Goal: Transaction & Acquisition: Purchase product/service

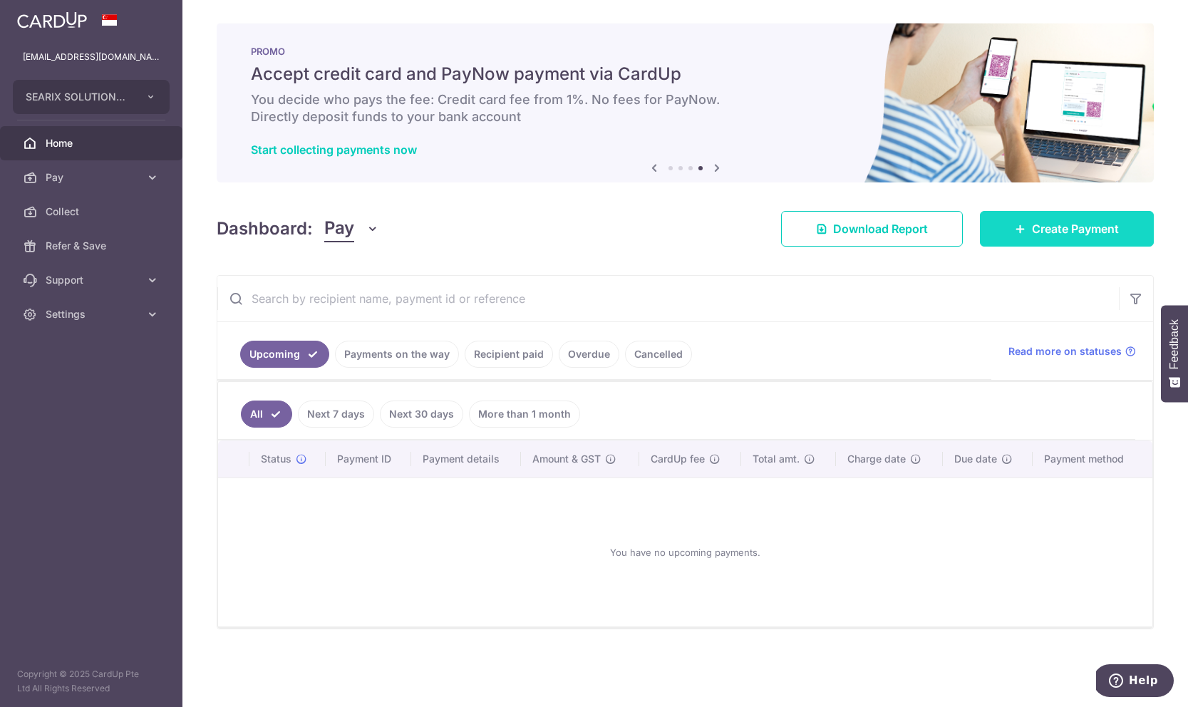
click at [996, 234] on link "Create Payment" at bounding box center [1067, 229] width 174 height 36
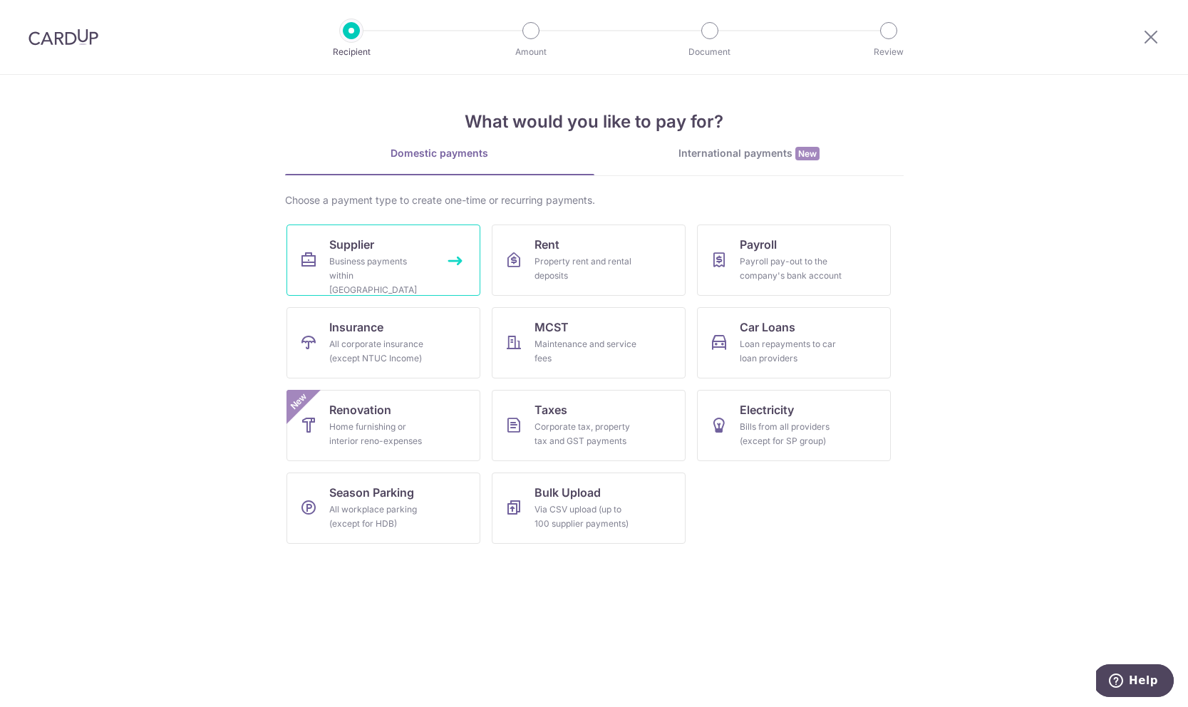
click at [431, 267] on div "Business payments within Singapore" at bounding box center [380, 275] width 103 height 43
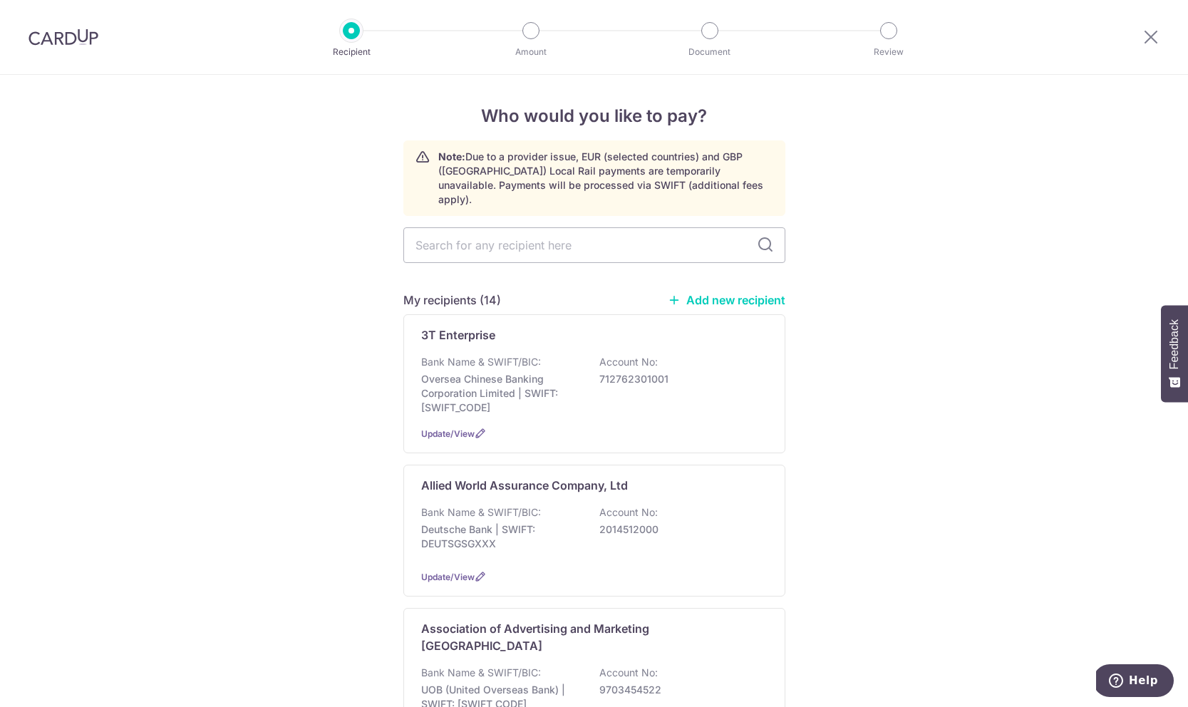
click at [672, 294] on icon at bounding box center [674, 300] width 13 height 13
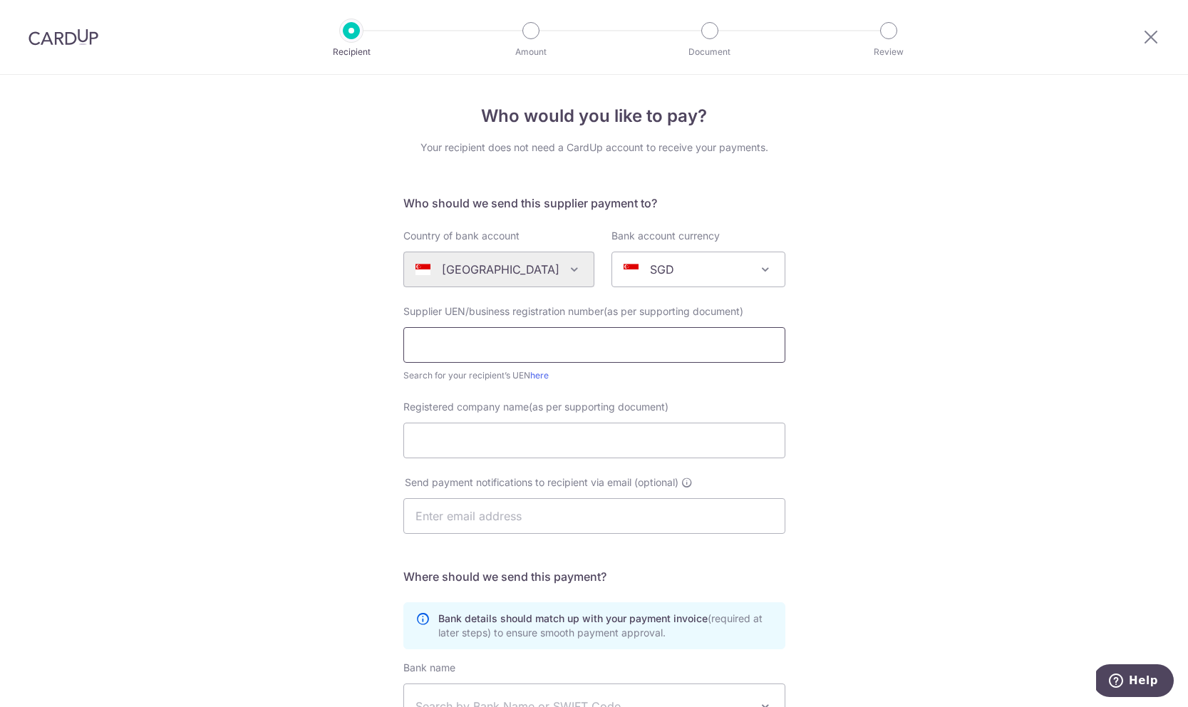
click at [559, 349] on input "text" at bounding box center [594, 345] width 382 height 36
paste input "Choose 2 Rent Singapore Pte. Ltd."
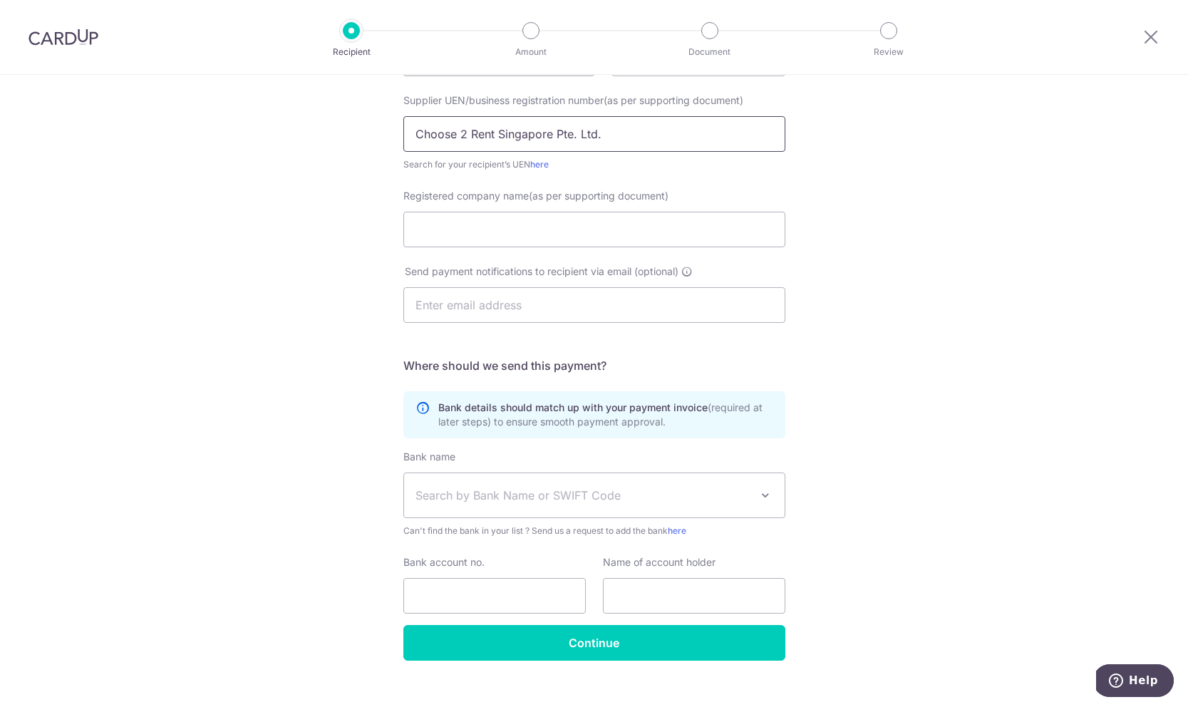
scroll to position [232, 0]
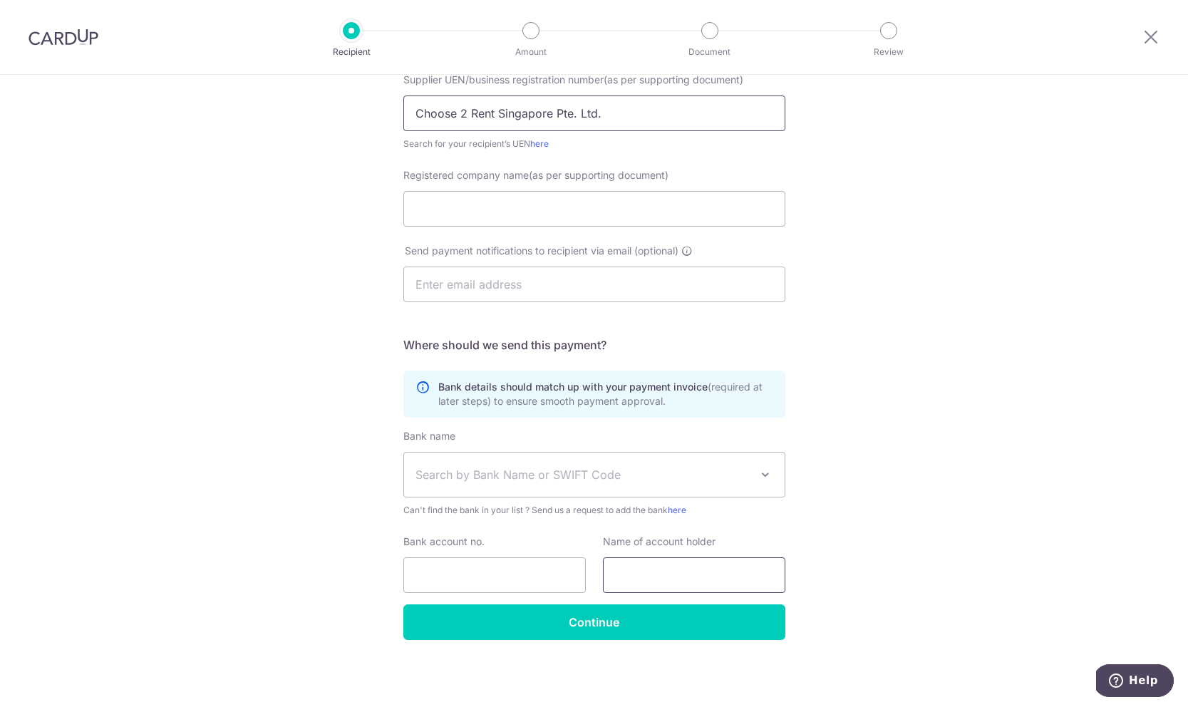
type input "Choose 2 Rent Singapore Pte. Ltd."
click at [636, 573] on input "text" at bounding box center [694, 575] width 182 height 36
paste input "Choose 2 Rent Singapore Pte. Ltd."
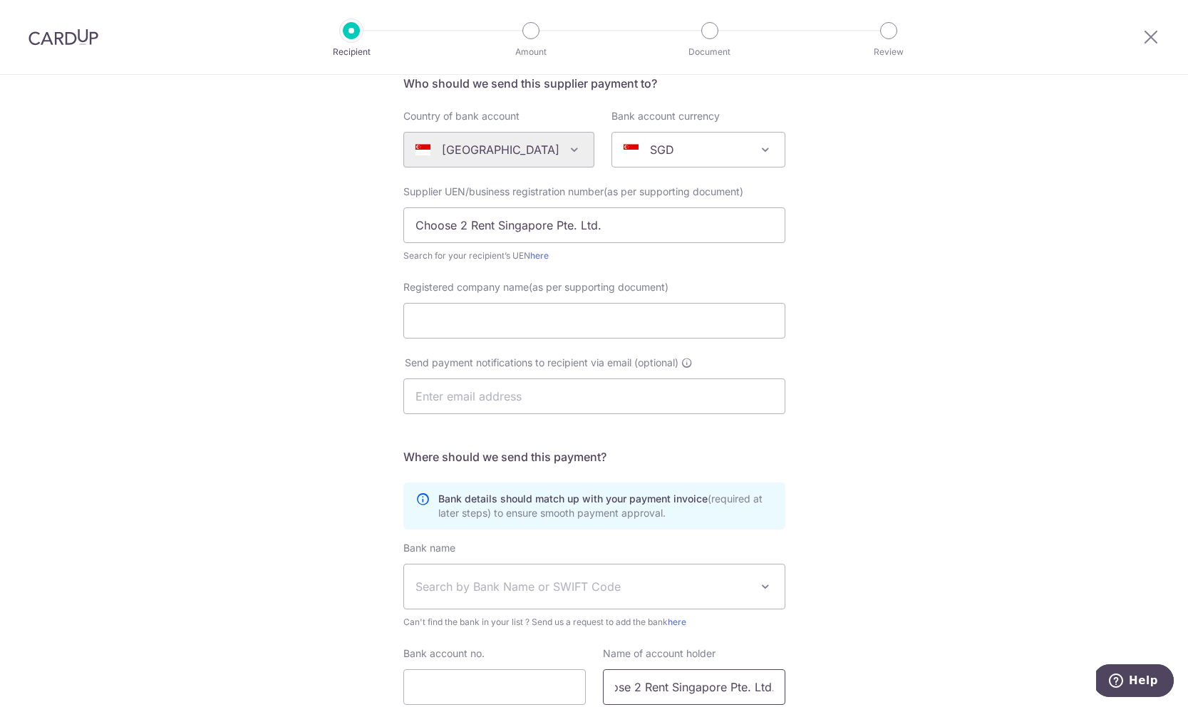
scroll to position [118, 0]
type input "Choose 2 Rent Singapore Pte. Ltd."
click at [744, 336] on input "Registered company name(as per supporting document)" at bounding box center [594, 323] width 382 height 36
paste input "Choose 2 Rent Singapore Pte. Ltd."
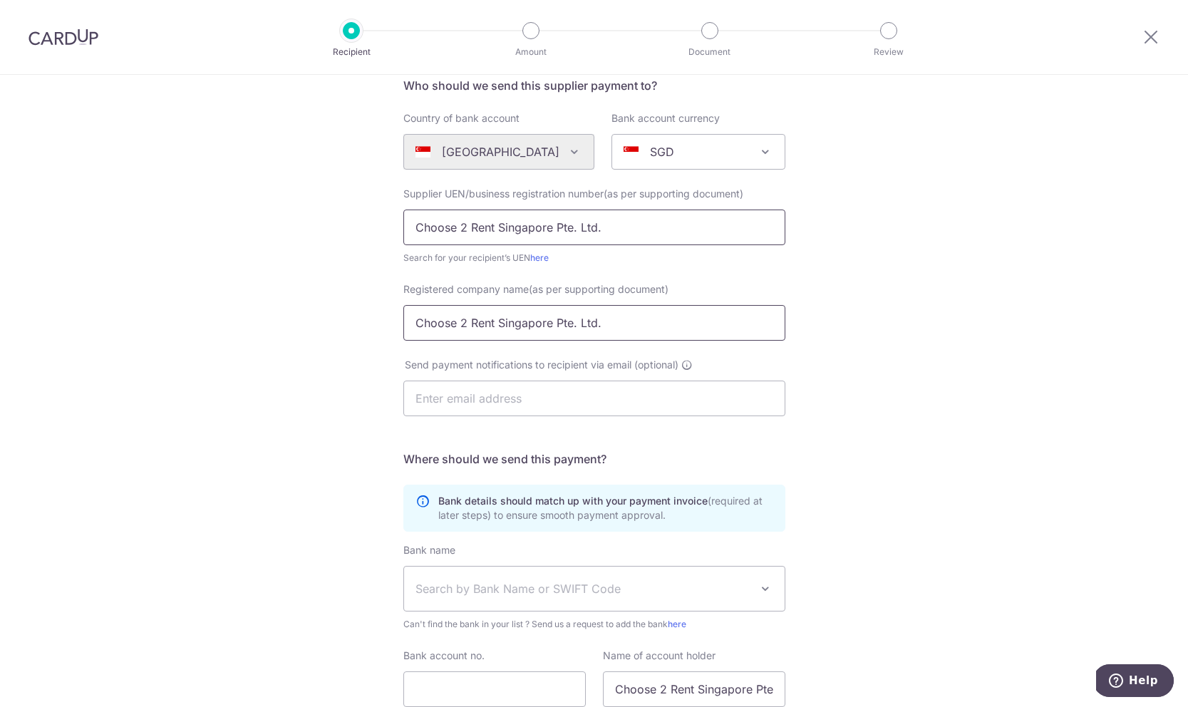
type input "Choose 2 Rent Singapore Pte. Ltd."
click at [741, 229] on input "Choose 2 Rent Singapore Pte. Ltd." at bounding box center [594, 228] width 382 height 36
paste input "202504510W)"
type input "202504510W"
paste input "singapore@choose2rent.com"
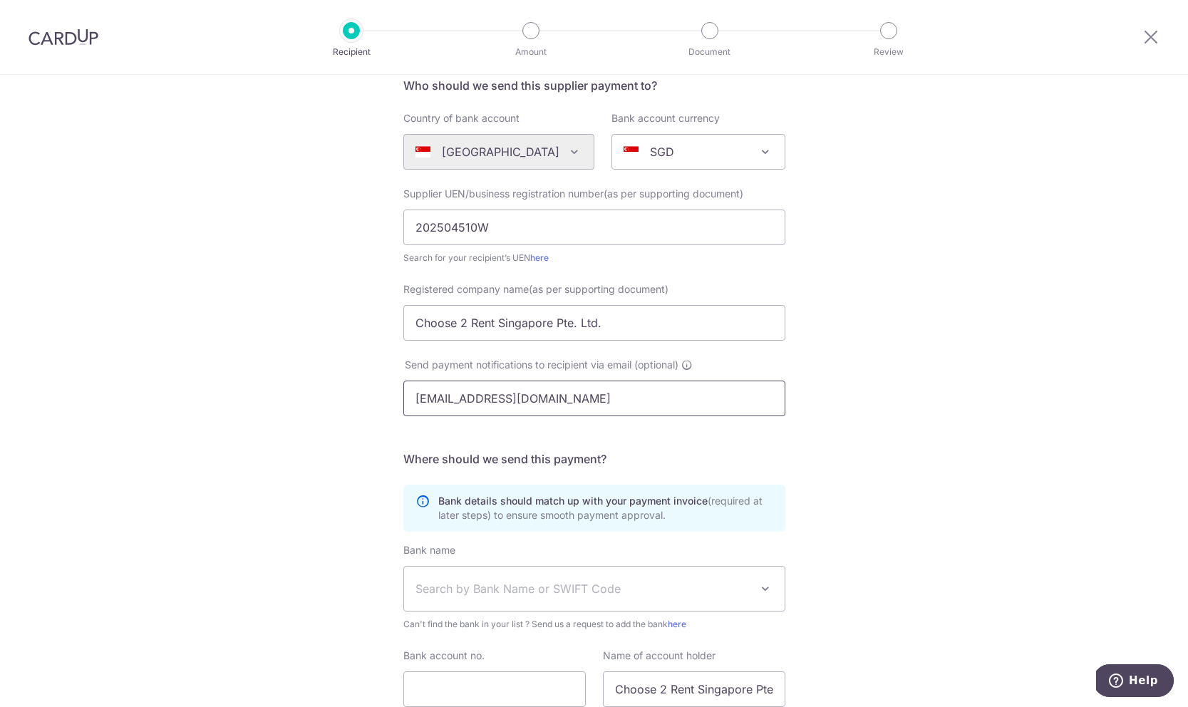
type input "singapore@choose2rent.com"
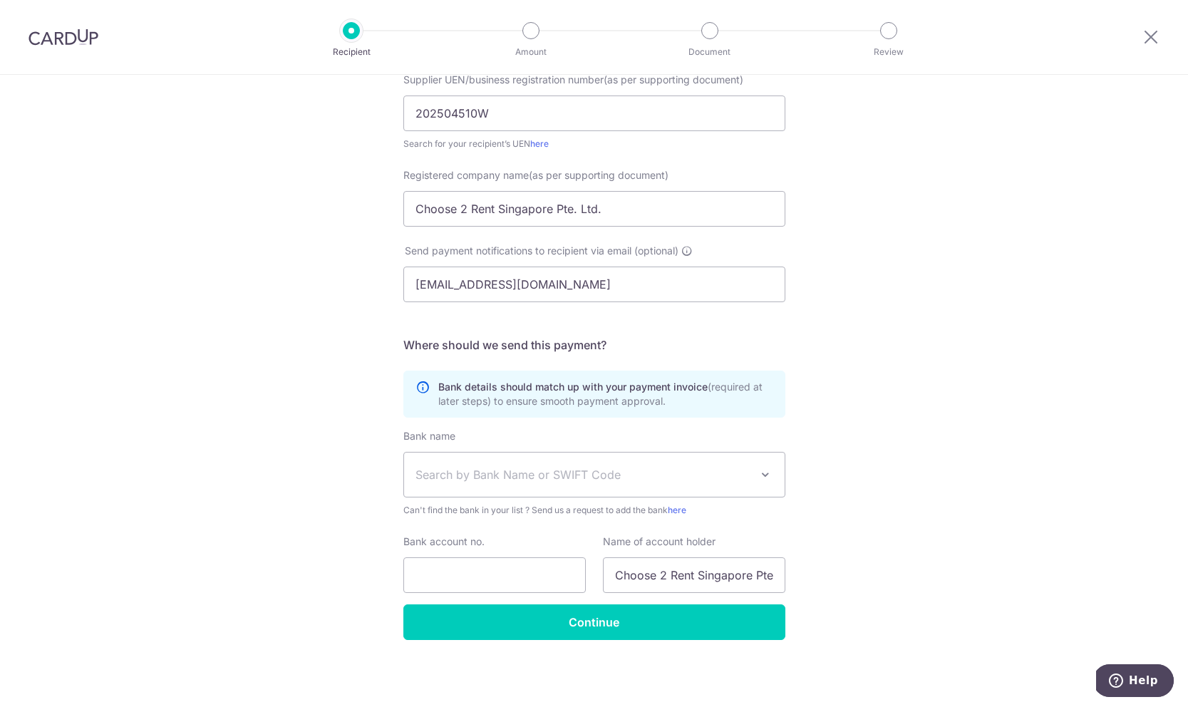
click at [559, 477] on span "Search by Bank Name or SWIFT Code" at bounding box center [583, 474] width 335 height 17
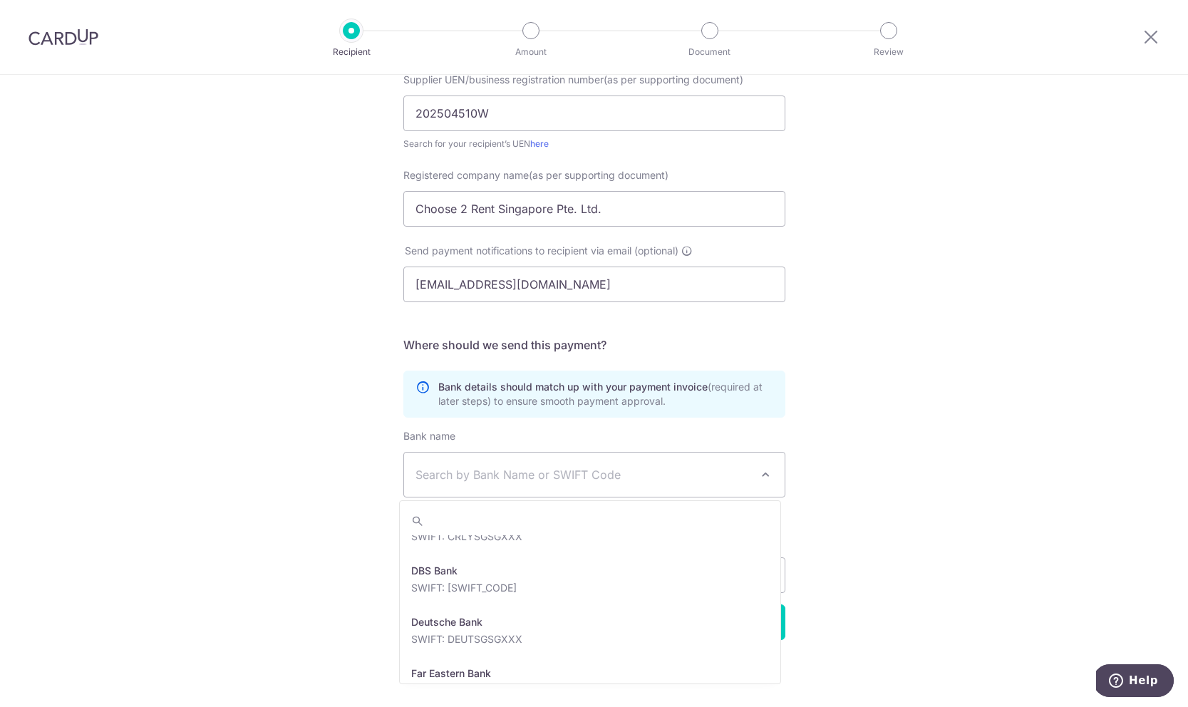
scroll to position [1164, 0]
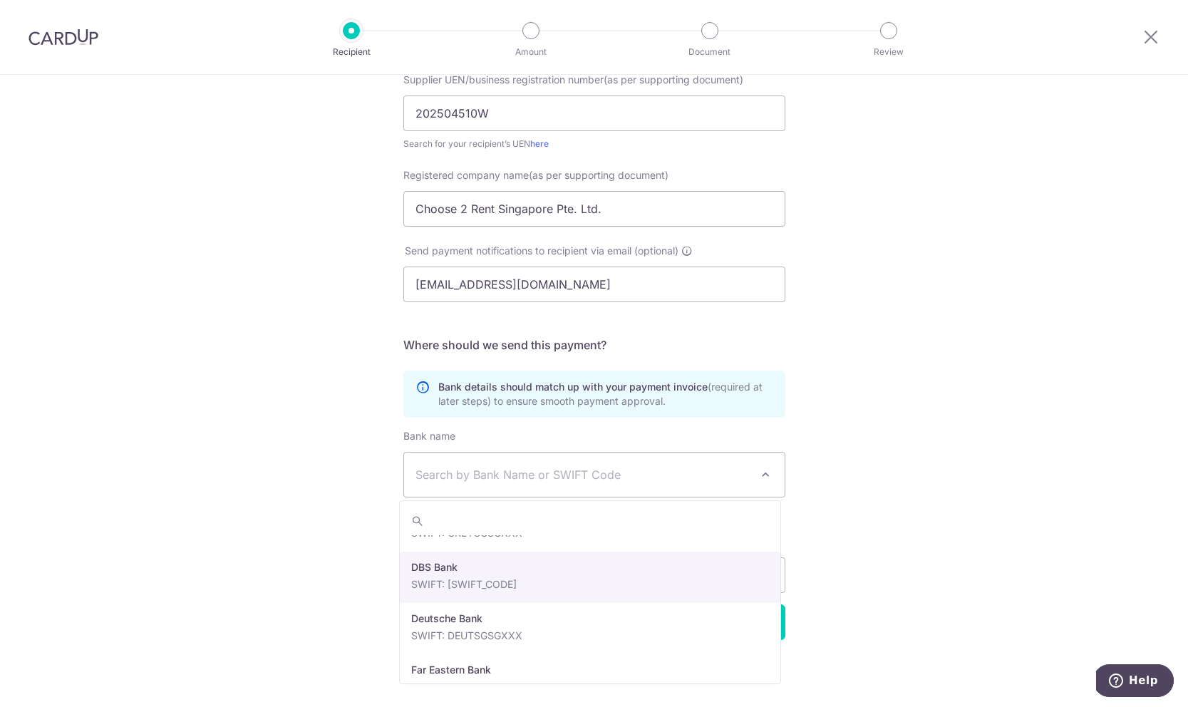
select select "6"
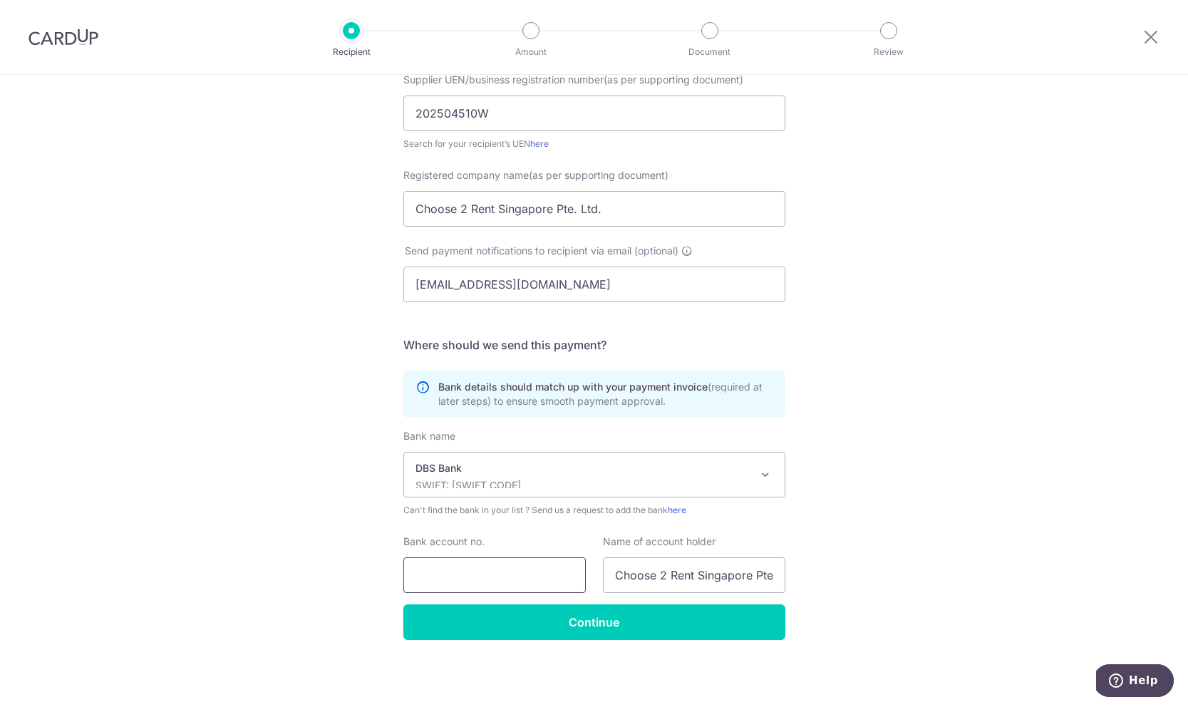
click at [453, 569] on input "Bank account no." at bounding box center [494, 575] width 182 height 36
paste input "8853795928"
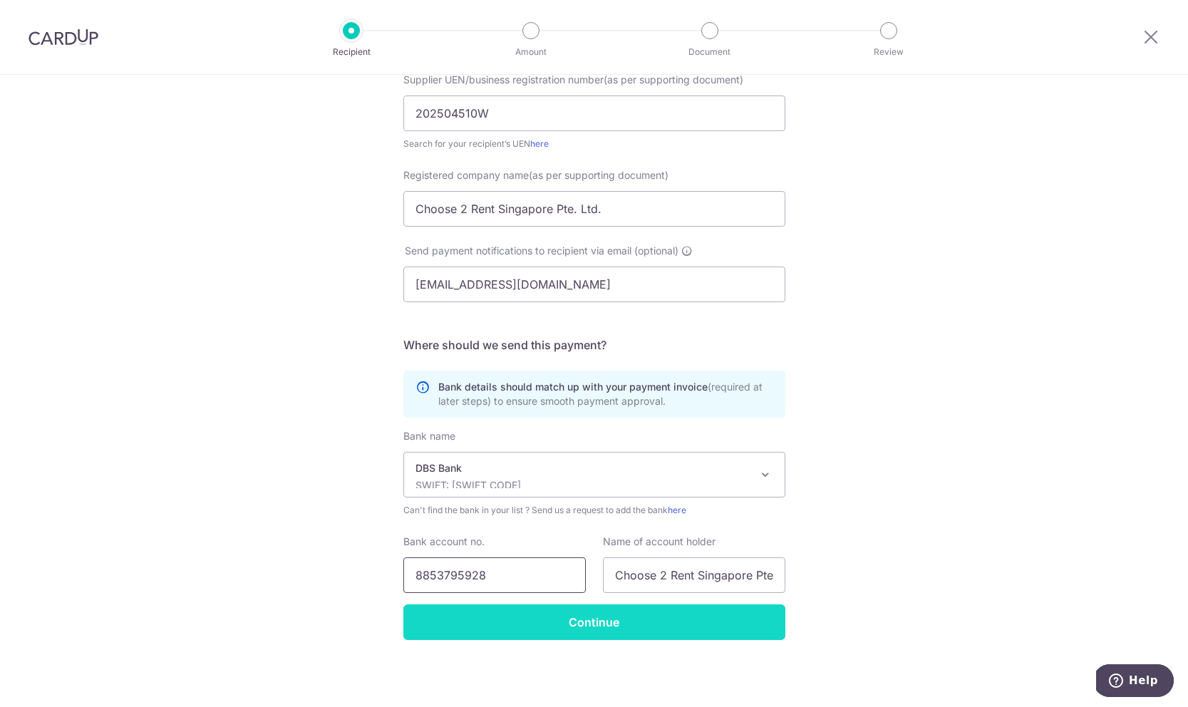
type input "8853795928"
click at [430, 618] on input "Continue" at bounding box center [594, 622] width 382 height 36
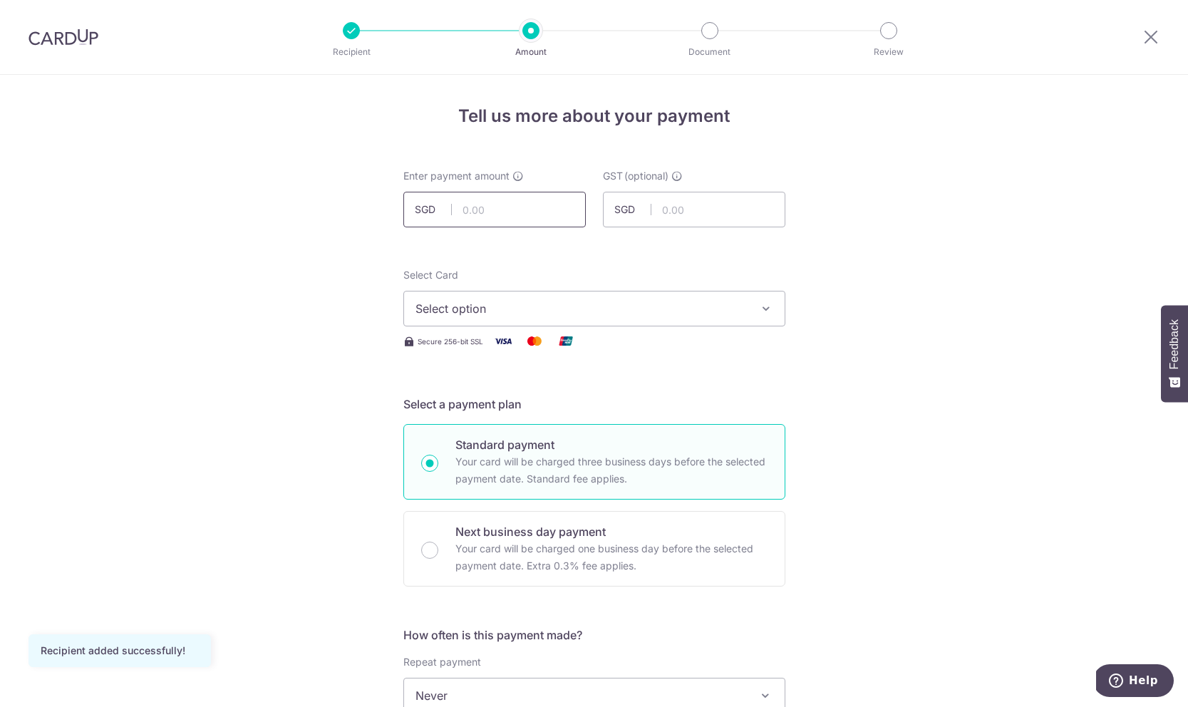
click at [532, 210] on input "text" at bounding box center [494, 210] width 182 height 36
paste input "1,019.20"
type input "1,019.20"
type input "0.00"
click at [683, 305] on span "Select option" at bounding box center [582, 308] width 332 height 17
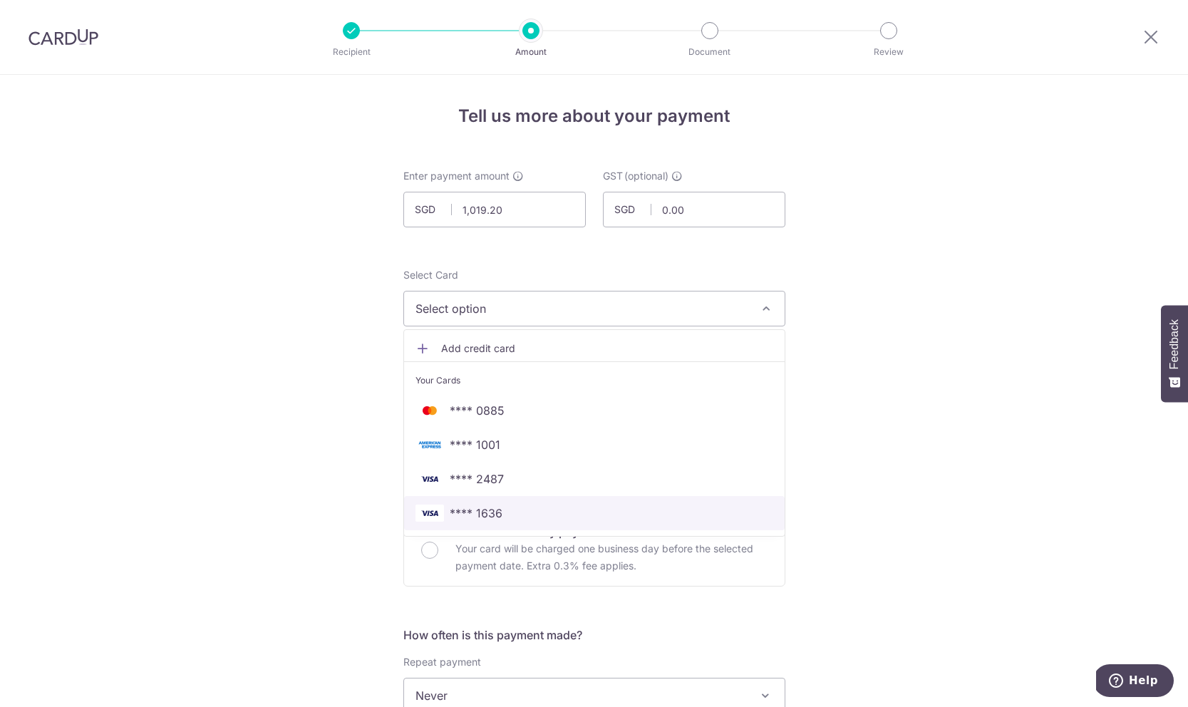
click at [549, 506] on span "**** 1636" at bounding box center [595, 513] width 358 height 17
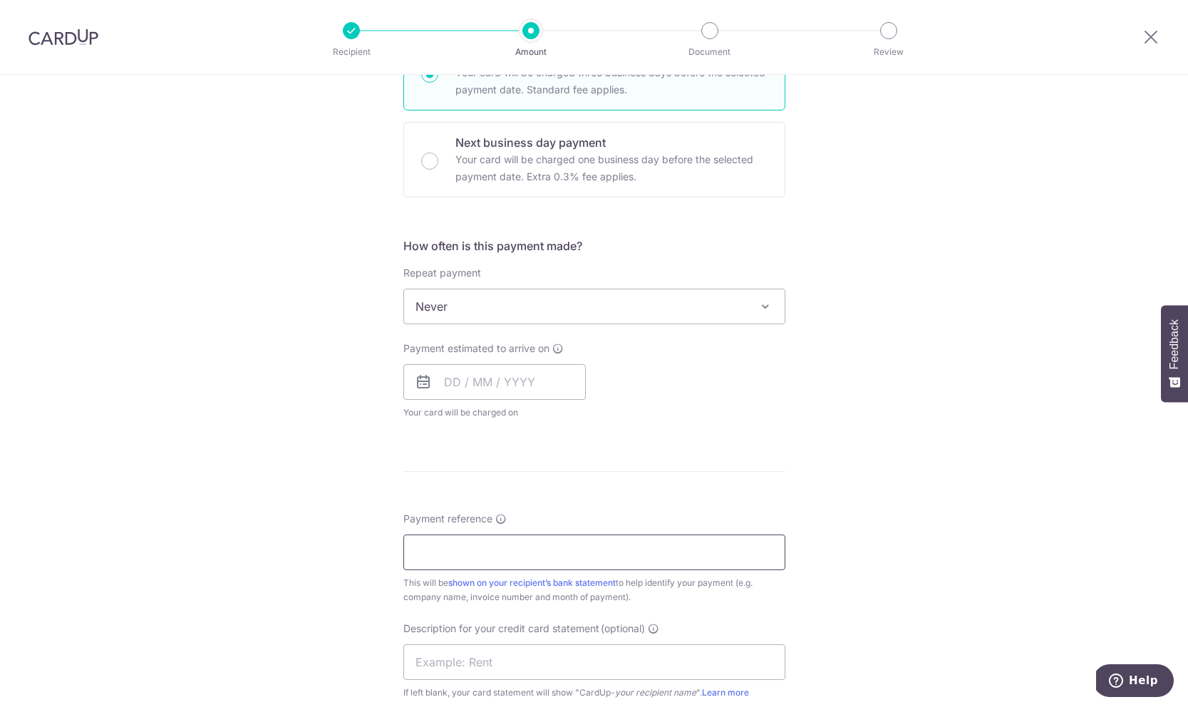
scroll to position [386, 0]
click at [431, 399] on input "text" at bounding box center [494, 385] width 182 height 36
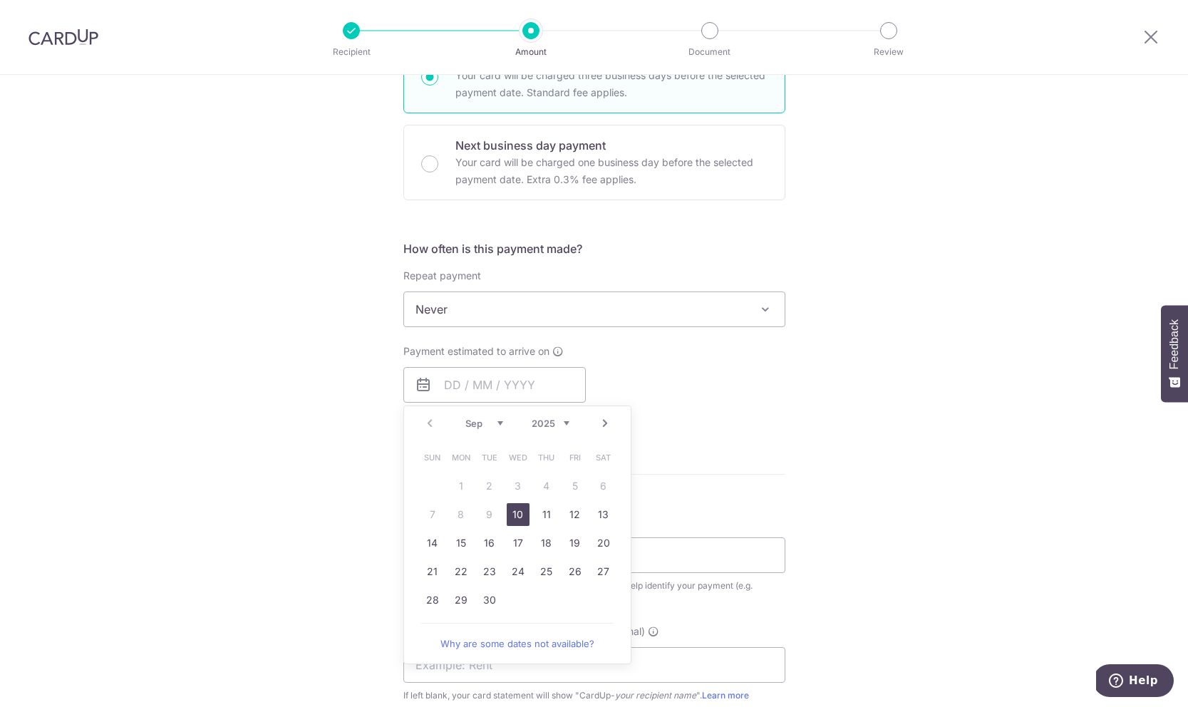
click at [507, 513] on link "10" at bounding box center [518, 514] width 23 height 23
type input "10/09/2025"
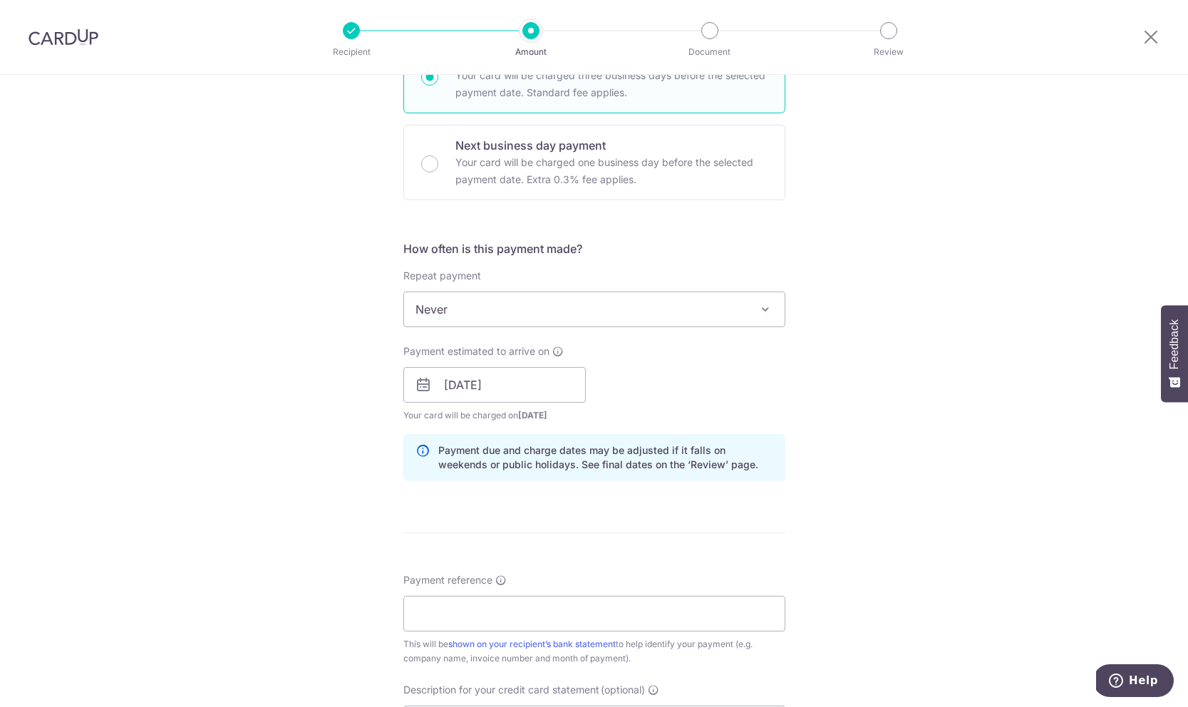
click at [507, 513] on form "Enter payment amount SGD 1,019.20 1019.20 GST (optional) SGD 0.00 0.00 Recipien…" at bounding box center [594, 424] width 382 height 1282
click at [509, 504] on form "Enter payment amount SGD 1,019.20 1019.20 GST (optional) SGD 0.00 0.00 Recipien…" at bounding box center [594, 424] width 382 height 1282
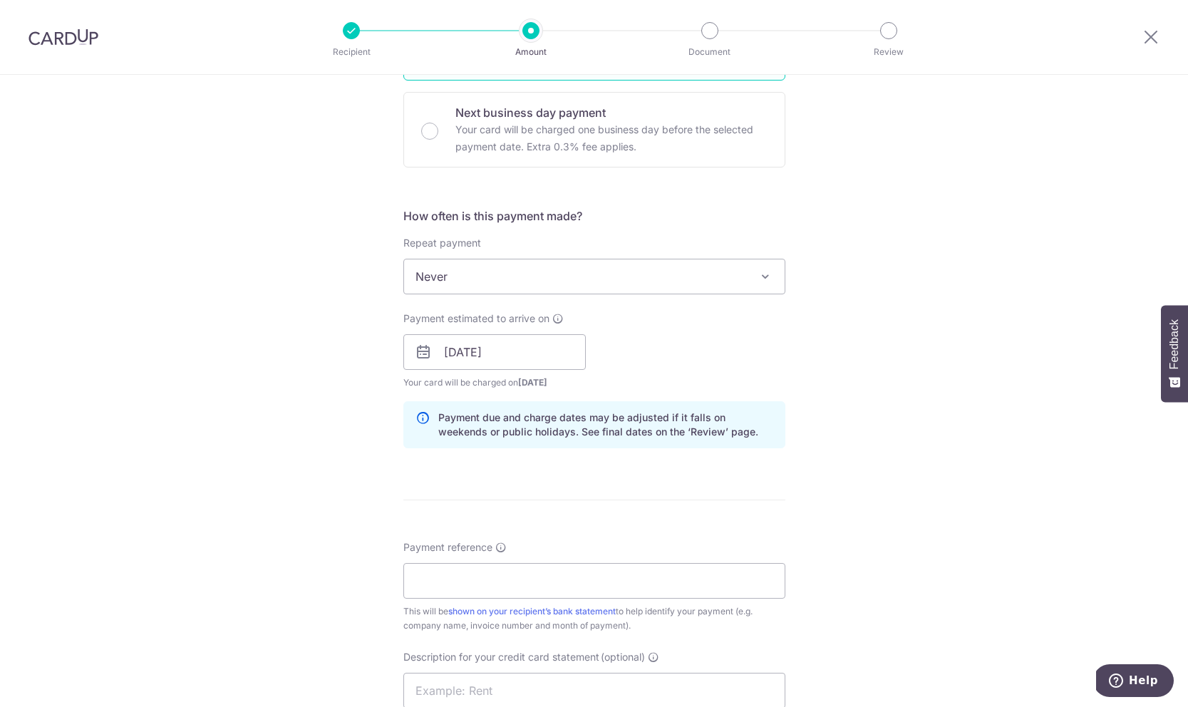
scroll to position [451, 0]
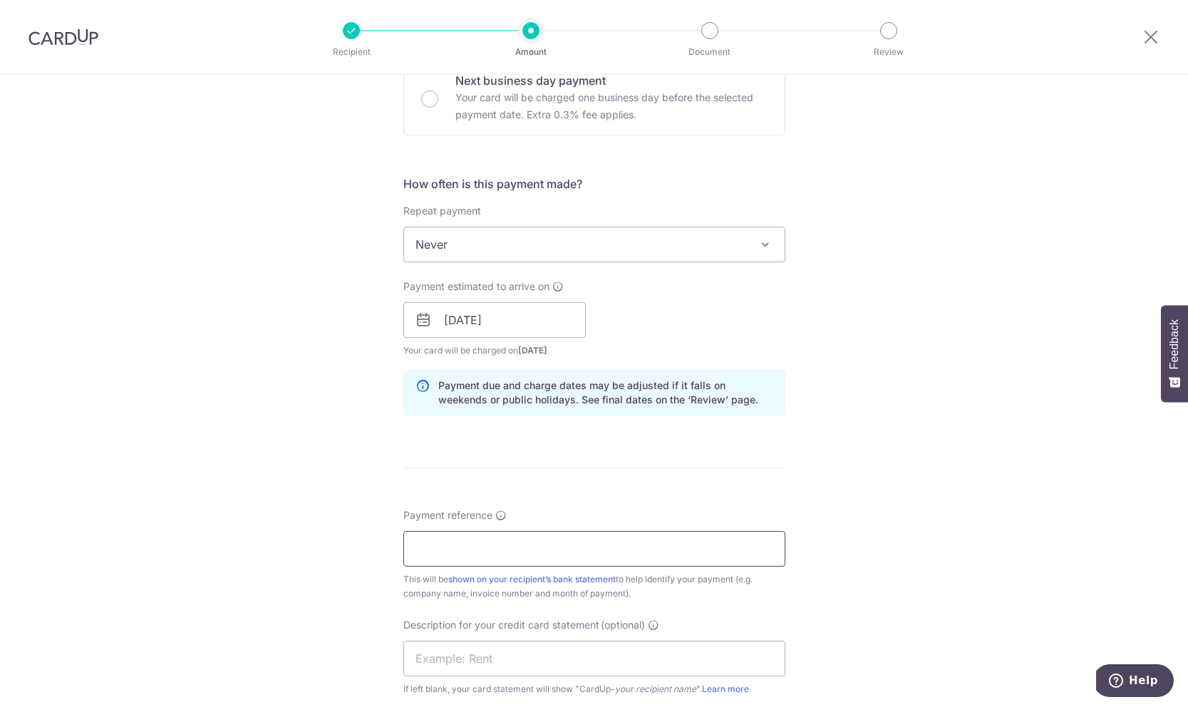
click at [569, 537] on input "Payment reference" at bounding box center [594, 549] width 382 height 36
paste input "280061"
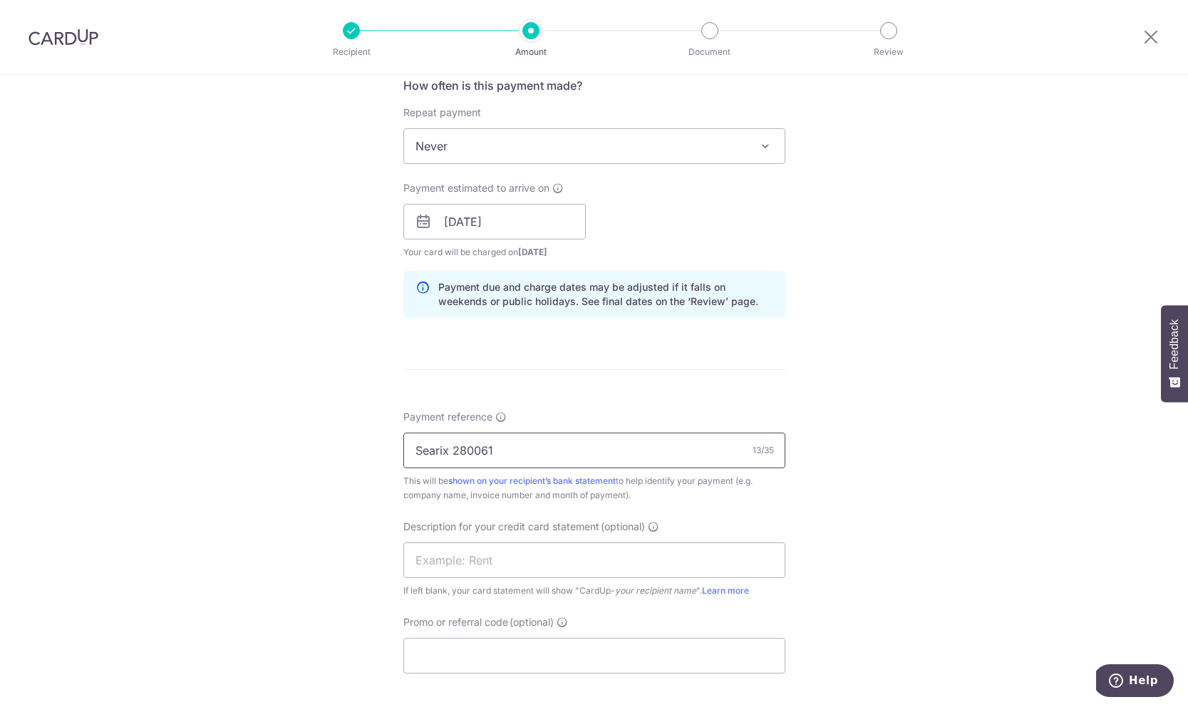
scroll to position [589, 0]
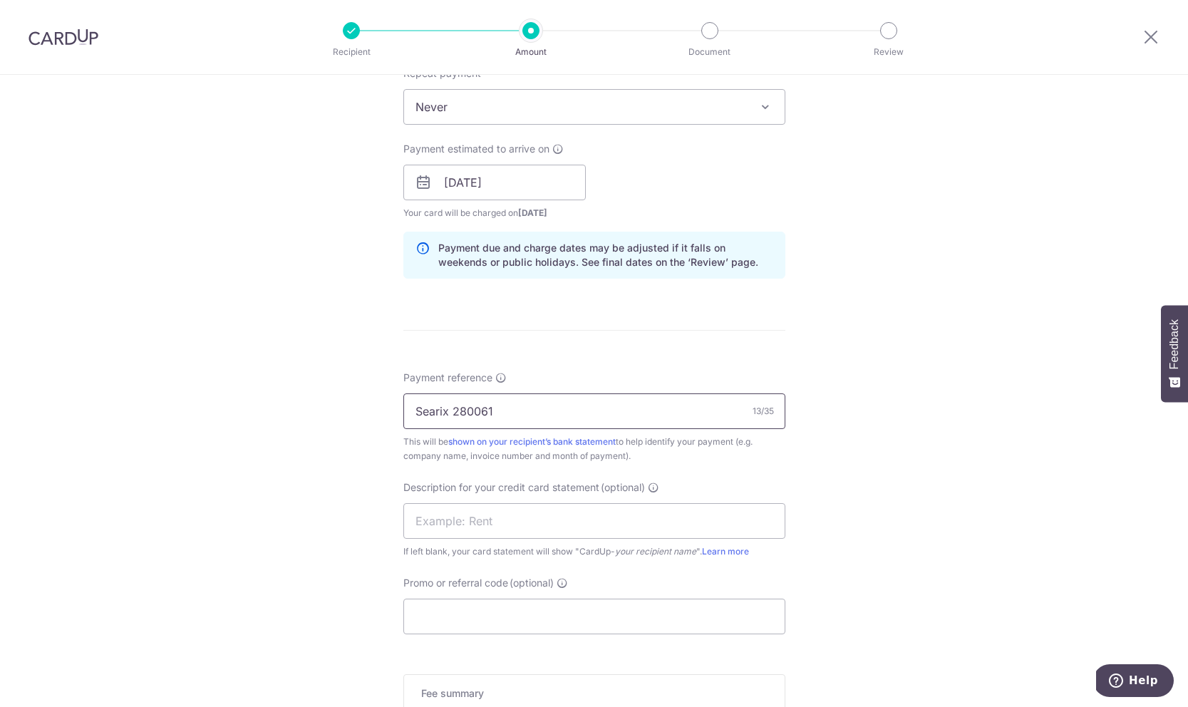
type input "Searix 280061"
paste input "280"
paste input "280061"
type input "C2R 280061"
click at [368, 632] on div "Tell us more about your payment Enter payment amount SGD 1,019.20 1019.20 GST (…" at bounding box center [594, 207] width 1188 height 1443
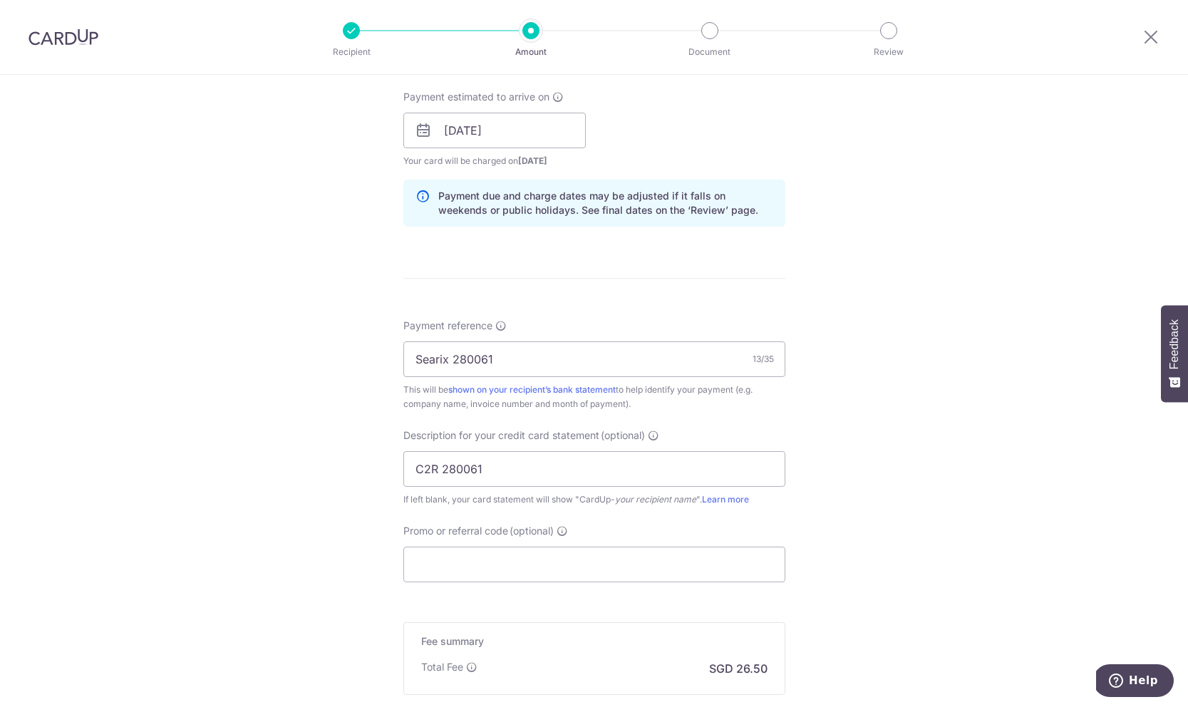
scroll to position [754, 0]
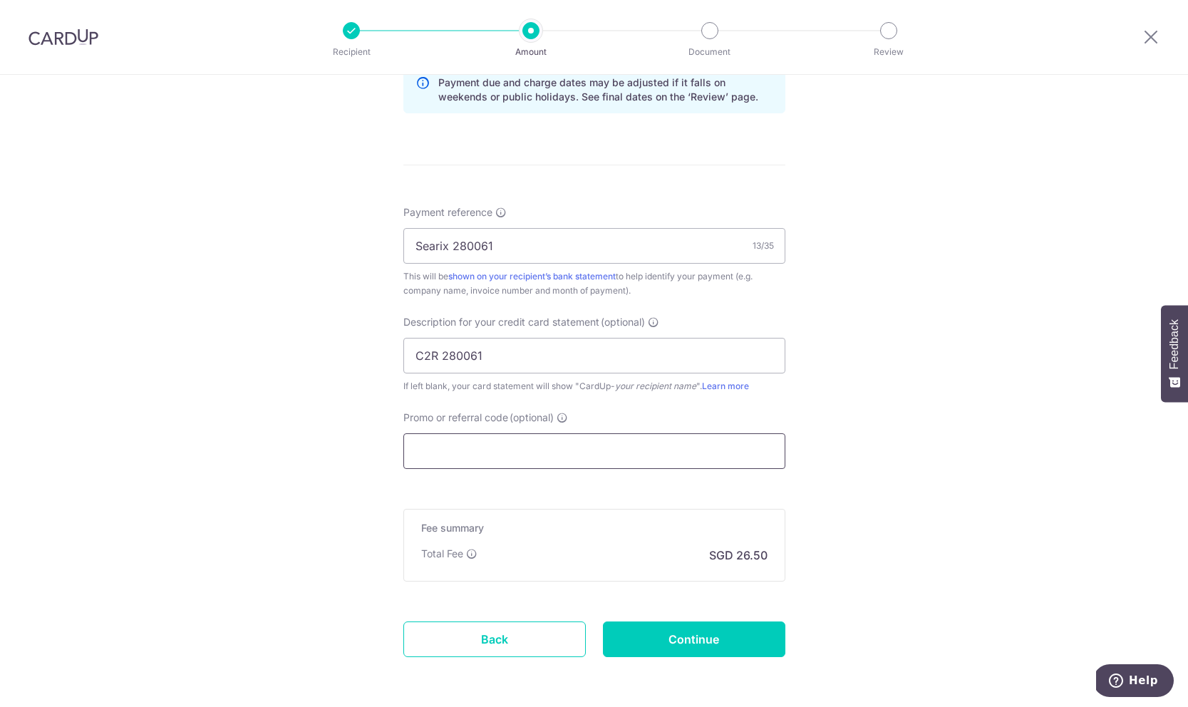
click at [515, 450] on input "Promo or referral code (optional)" at bounding box center [594, 451] width 382 height 36
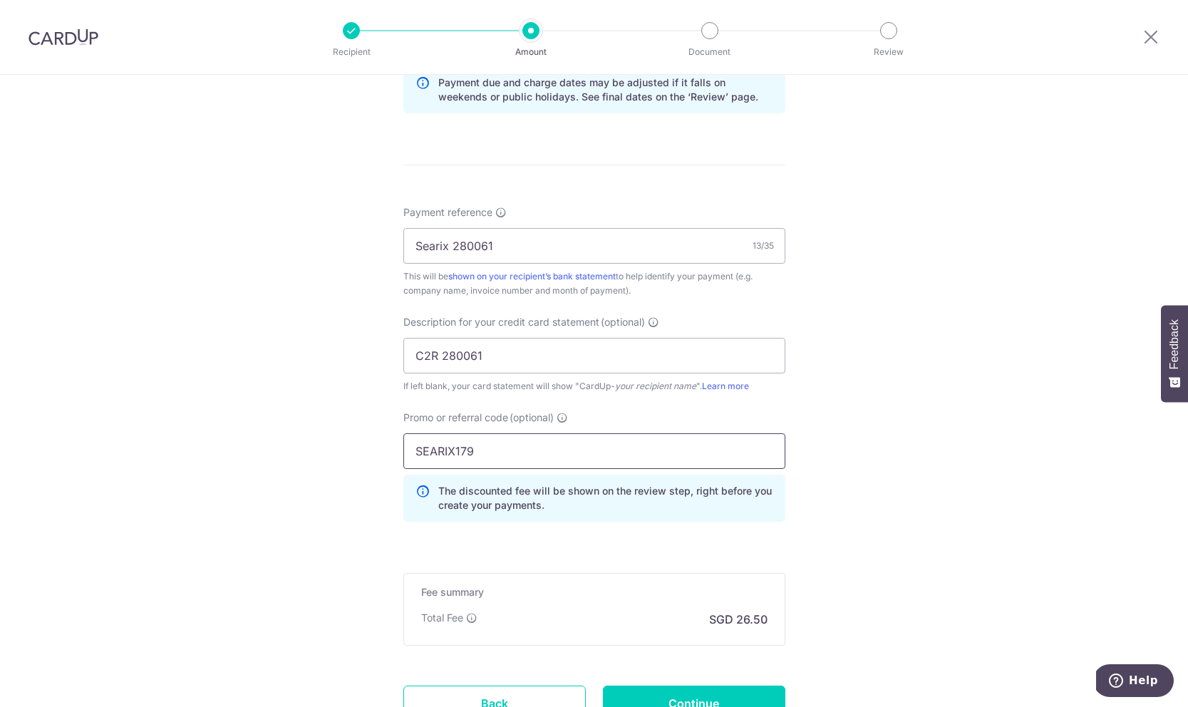
type input "SEARIX179"
click at [316, 527] on div "Tell us more about your payment Enter payment amount SGD 1,019.20 1019.20 GST (…" at bounding box center [594, 74] width 1188 height 1507
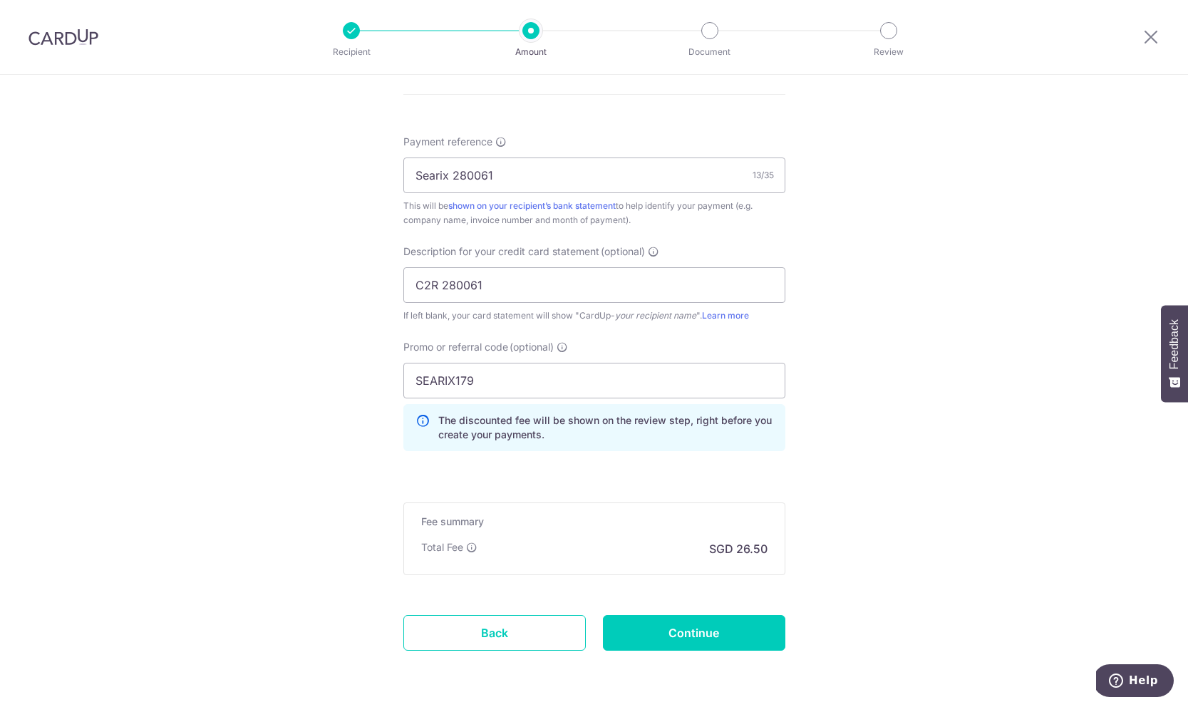
scroll to position [854, 0]
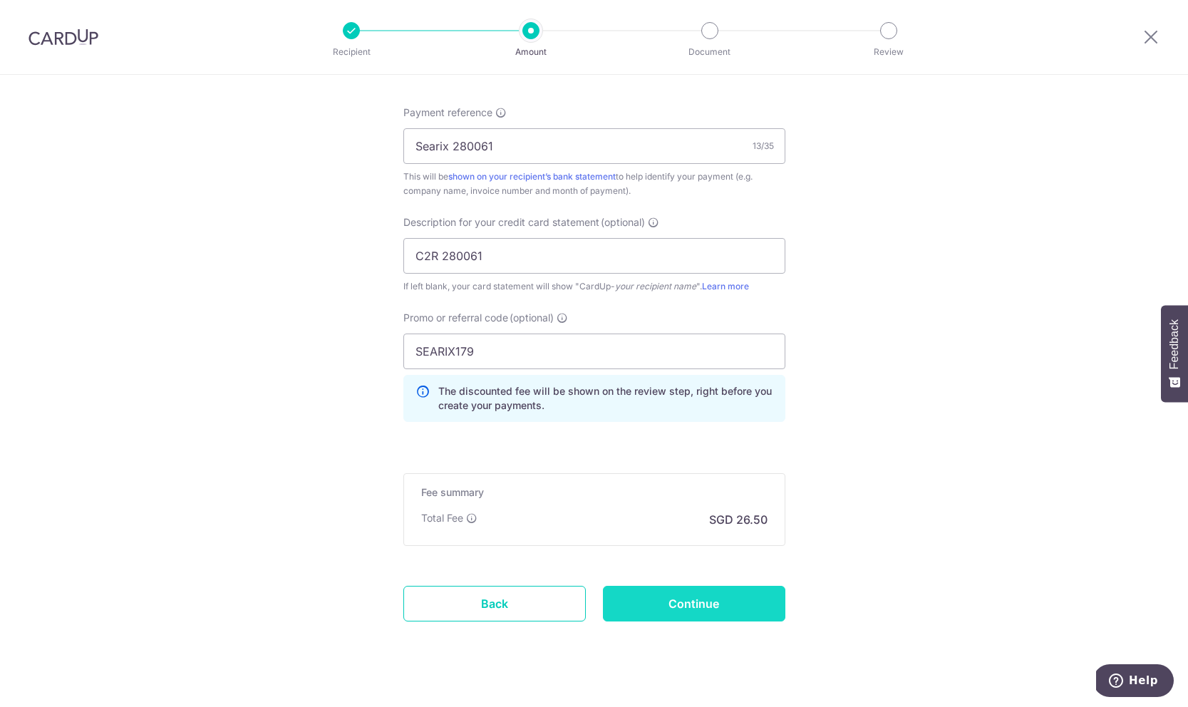
click at [641, 597] on input "Continue" at bounding box center [694, 604] width 182 height 36
type input "Create Schedule"
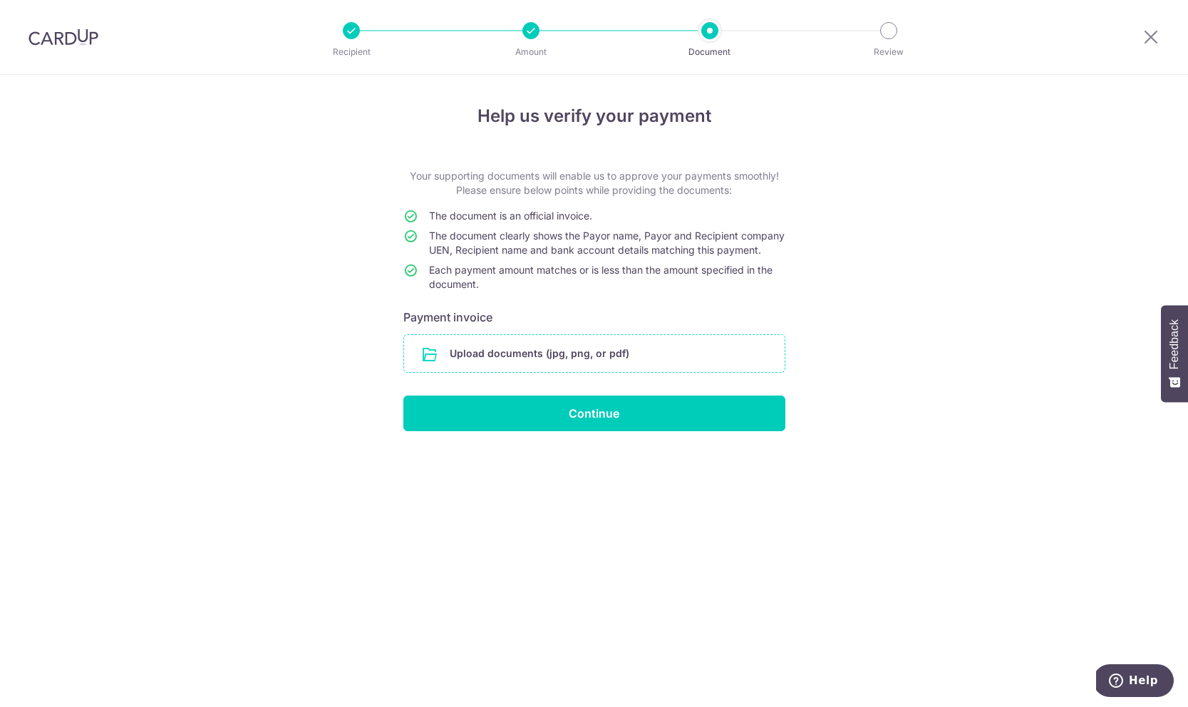
click at [492, 359] on input "file" at bounding box center [594, 353] width 381 height 37
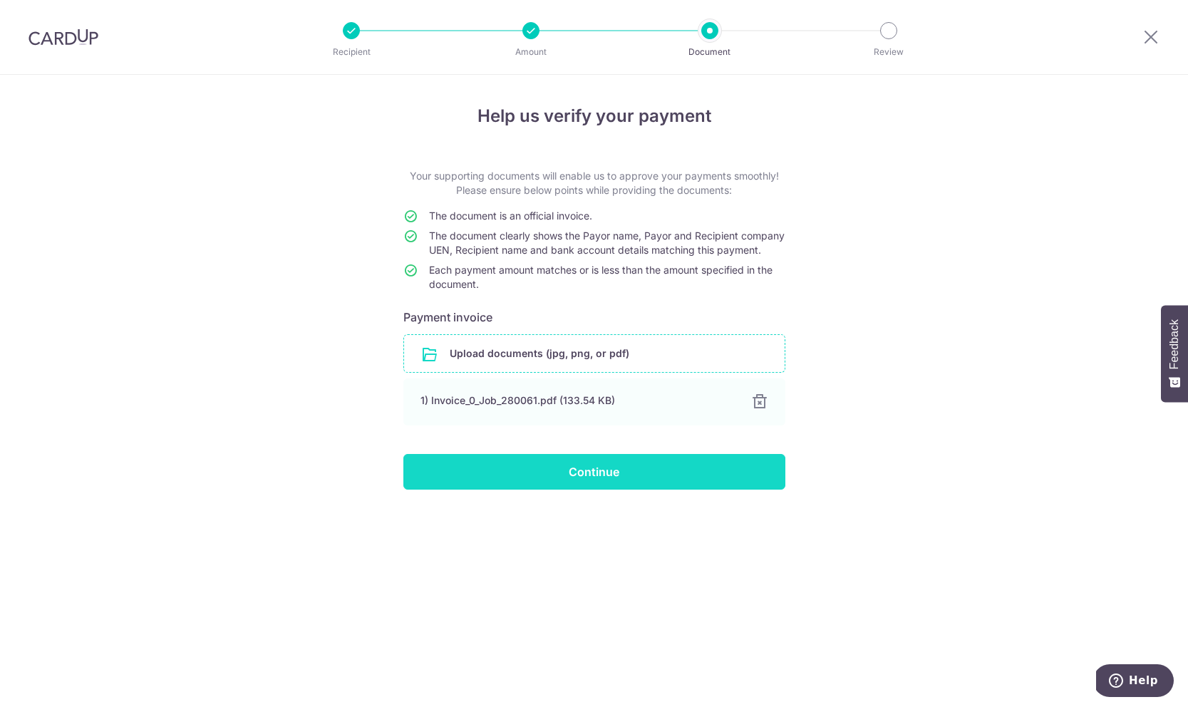
click at [412, 490] on input "Continue" at bounding box center [594, 472] width 382 height 36
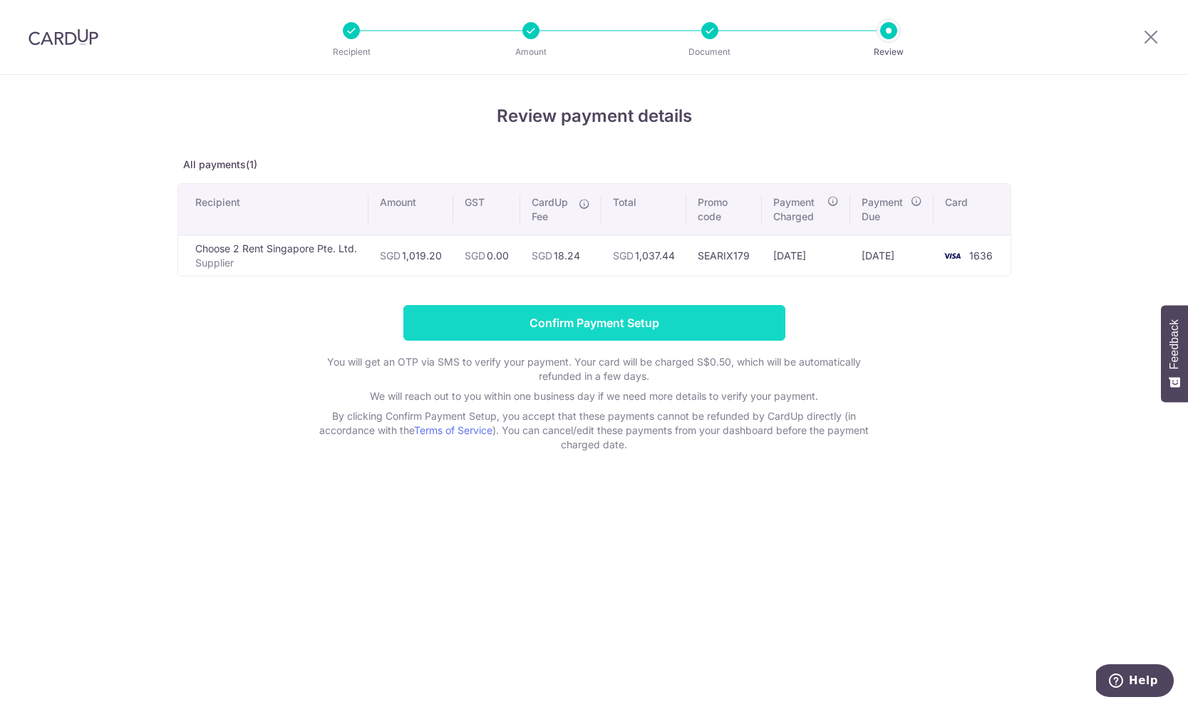
click at [707, 334] on input "Confirm Payment Setup" at bounding box center [594, 323] width 382 height 36
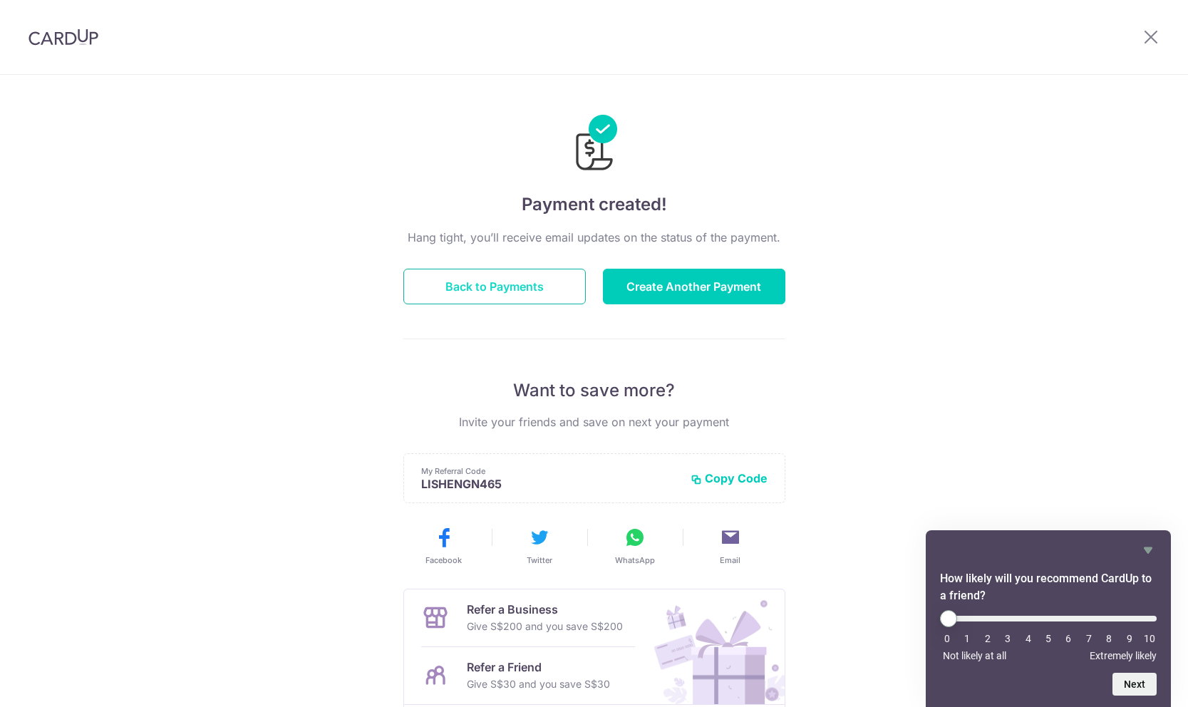
click at [524, 284] on button "Back to Payments" at bounding box center [494, 287] width 182 height 36
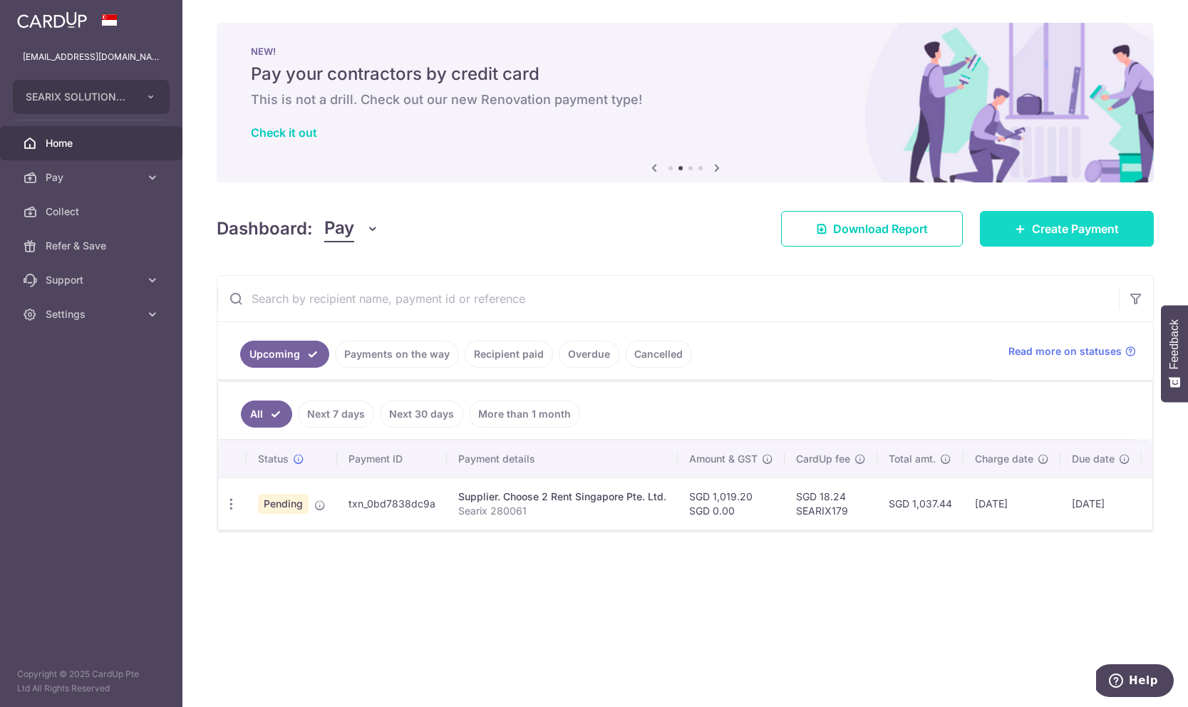
click at [1017, 239] on link "Create Payment" at bounding box center [1067, 229] width 174 height 36
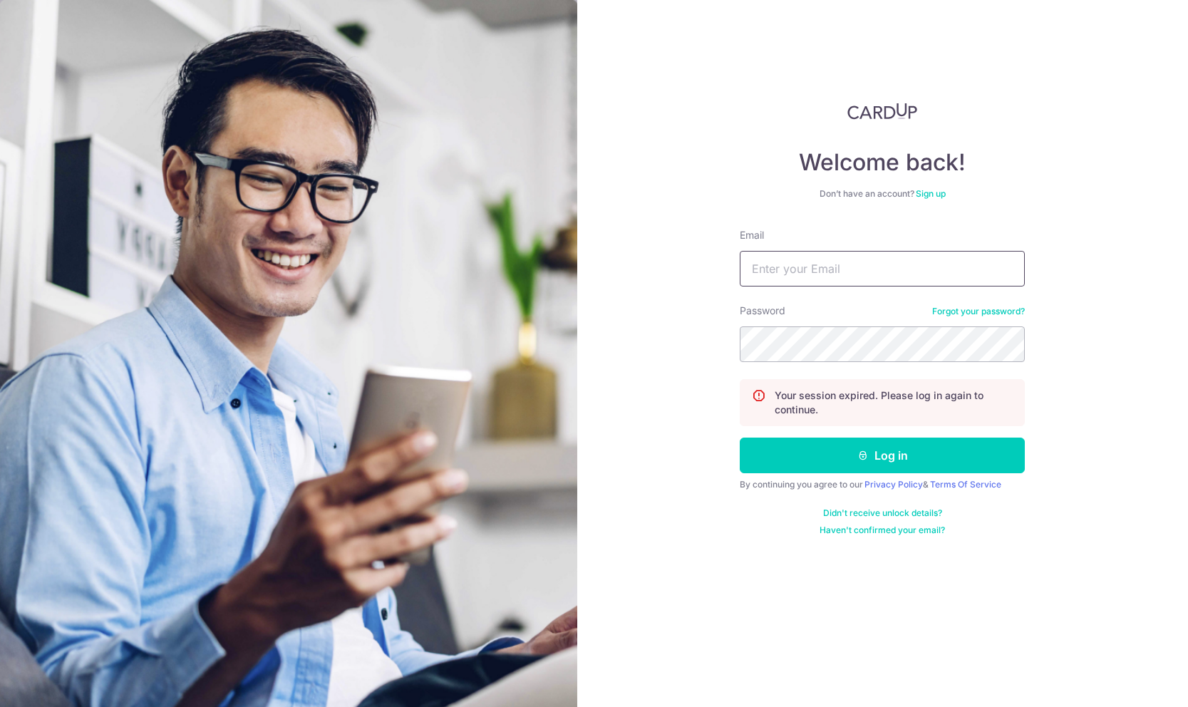
type input "finance@searix.net"
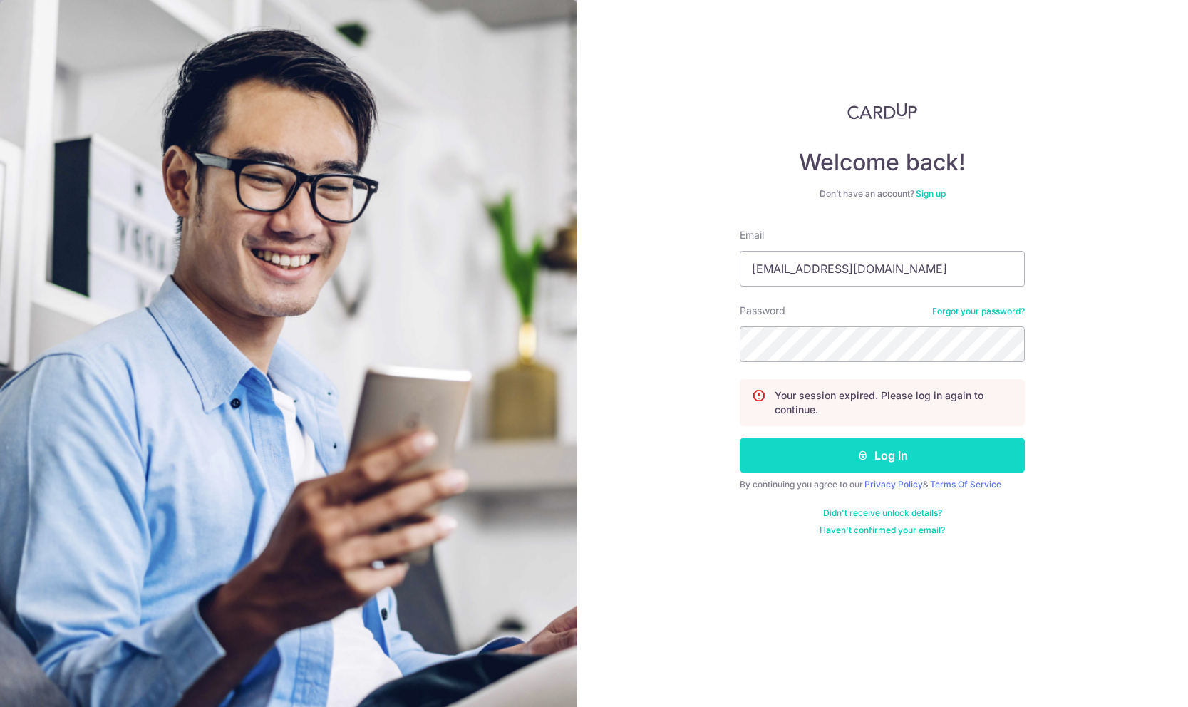
click at [885, 443] on button "Log in" at bounding box center [882, 456] width 285 height 36
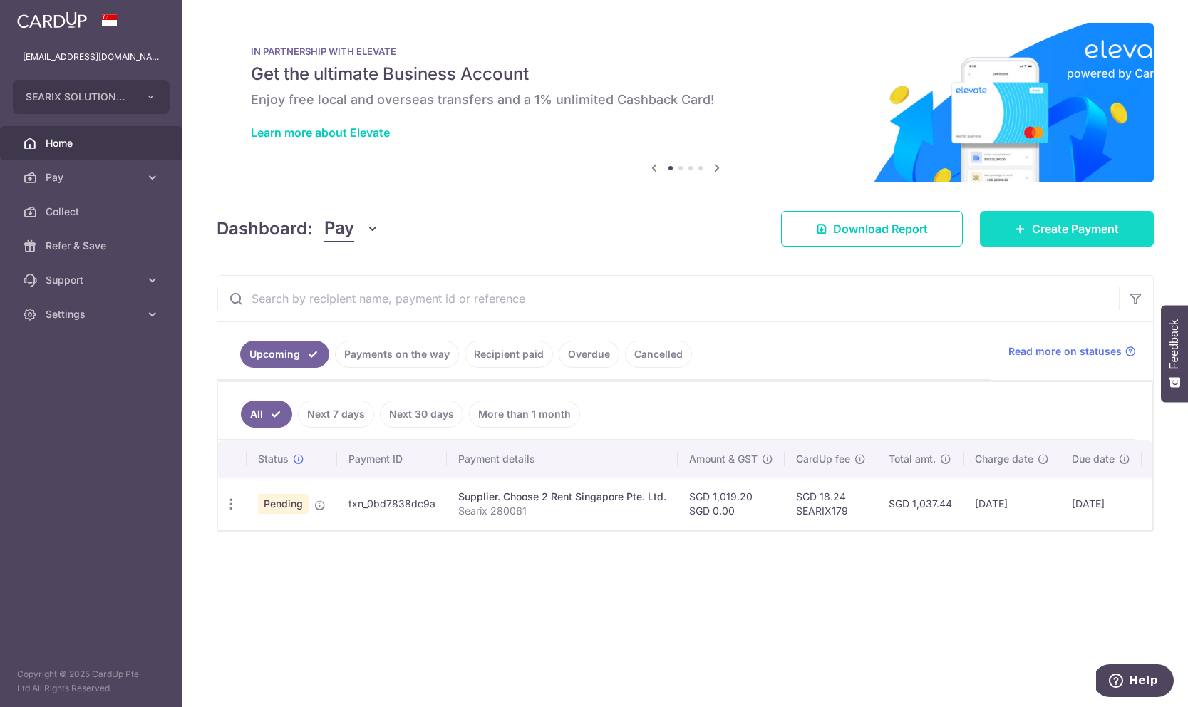
click at [1040, 234] on span "Create Payment" at bounding box center [1075, 228] width 87 height 17
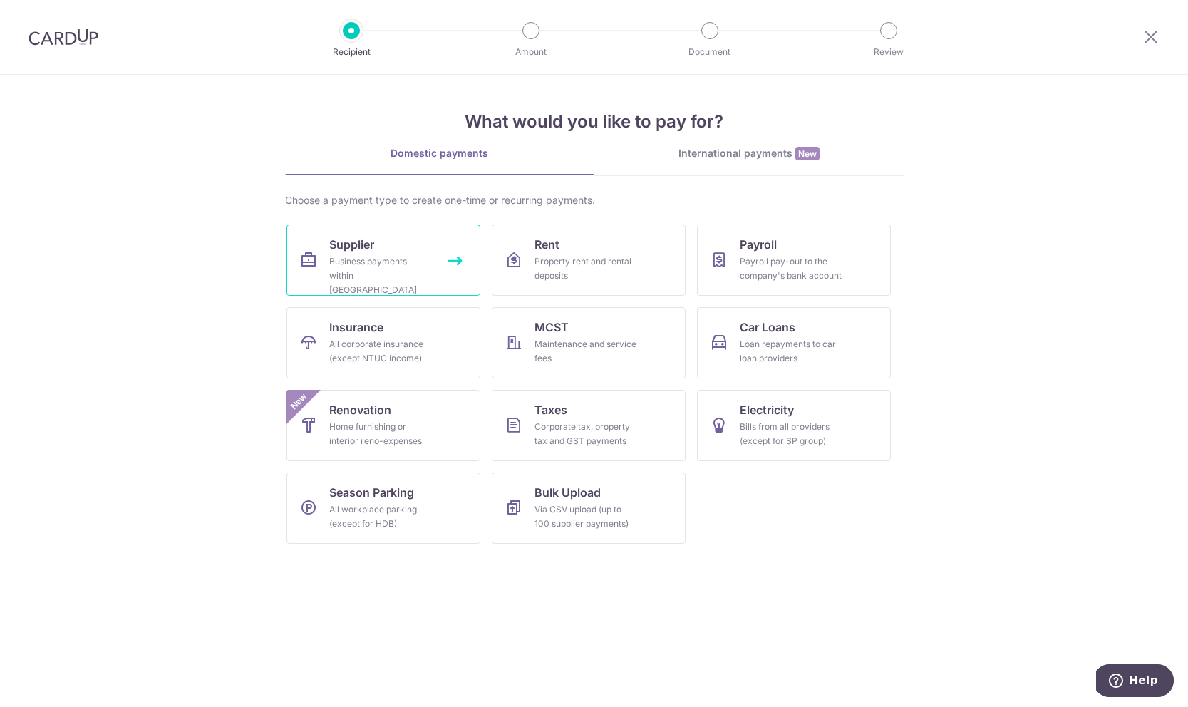
click at [428, 254] on div "Business payments within Singapore" at bounding box center [380, 275] width 103 height 43
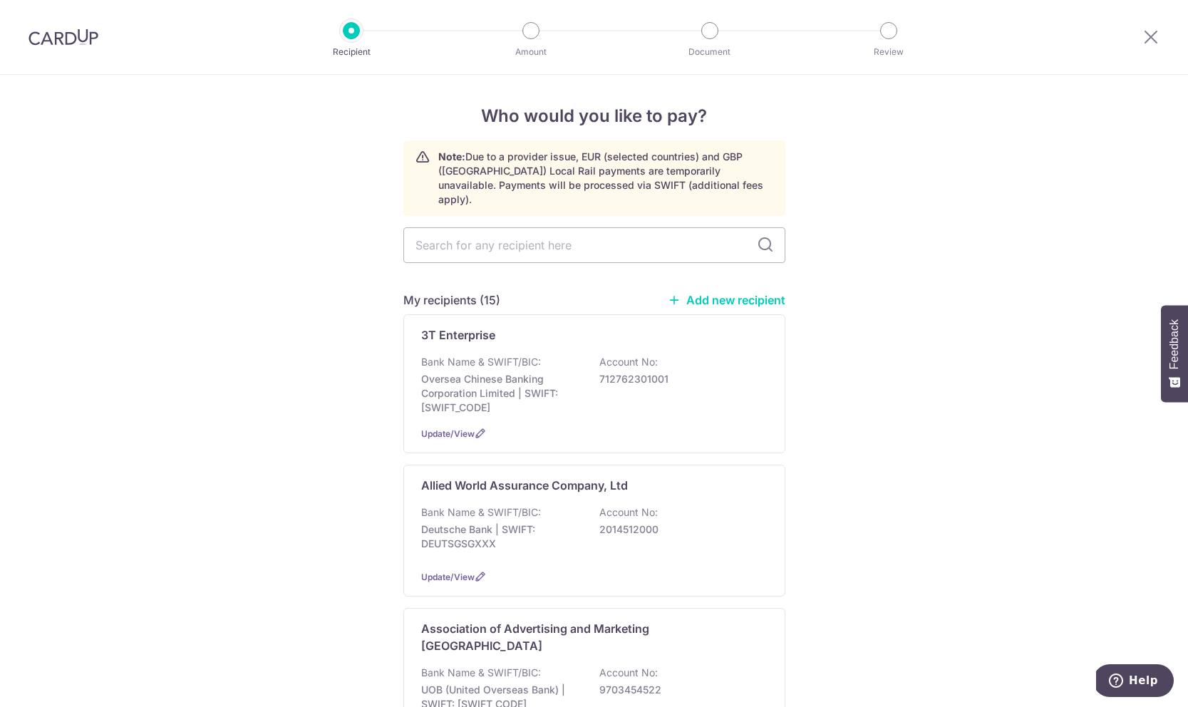
click at [722, 293] on link "Add new recipient" at bounding box center [727, 300] width 118 height 14
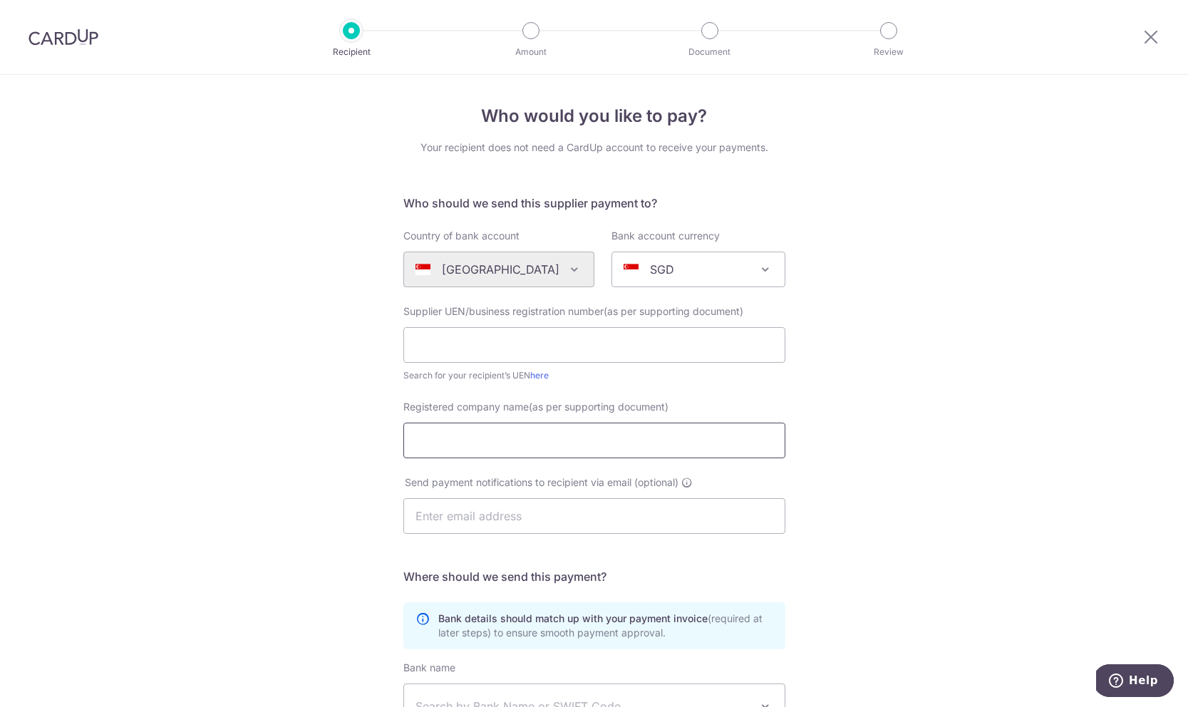
click at [532, 436] on input "Registered company name(as per supporting document)" at bounding box center [594, 441] width 382 height 36
paste input "The Traveller DMC Pte Ltd"
type input "The Traveller DMC Pte Ltd"
click at [641, 344] on input "text" at bounding box center [594, 345] width 382 height 36
type input "200504152C"
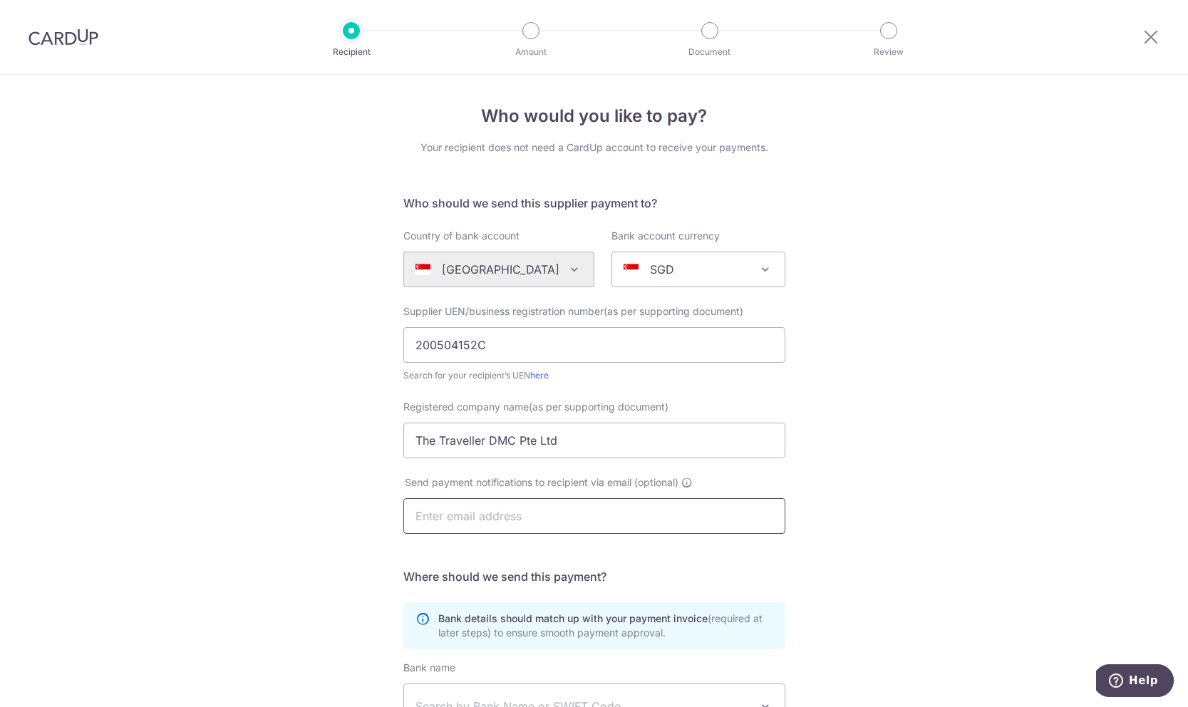
paste input "financedept@thetraveller.sg"
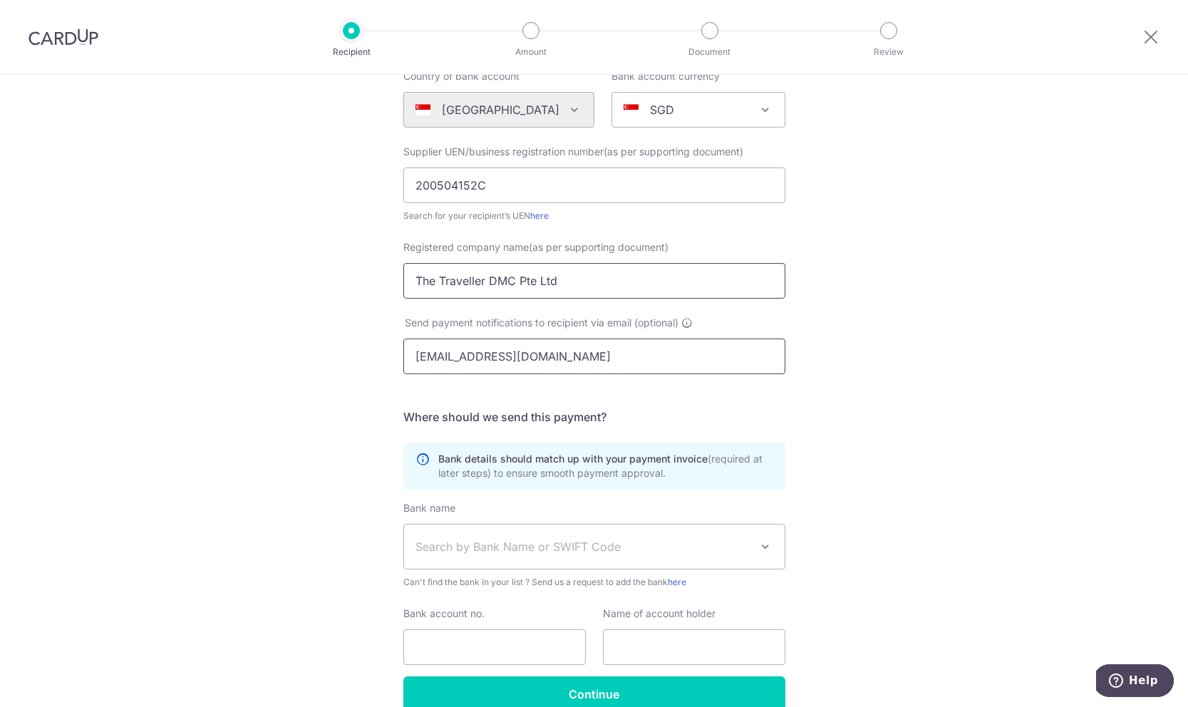
scroll to position [232, 0]
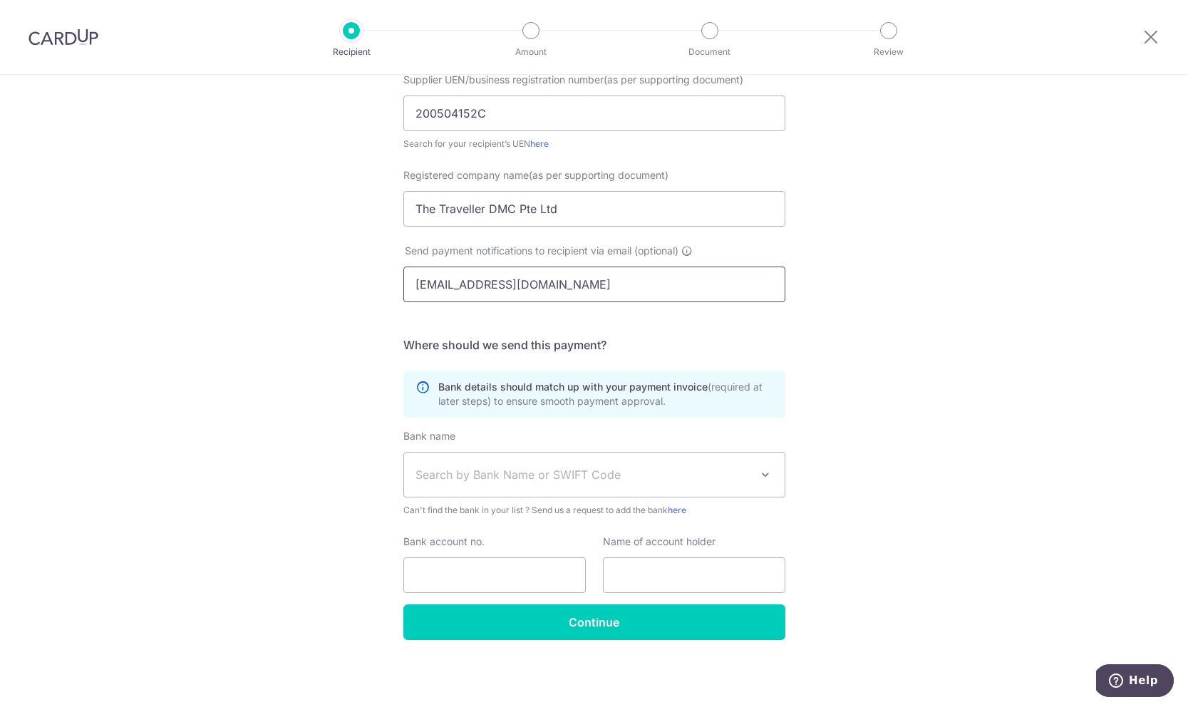
type input "financedept@thetraveller.sg"
click at [621, 485] on span "Search by Bank Name or SWIFT Code" at bounding box center [594, 475] width 381 height 44
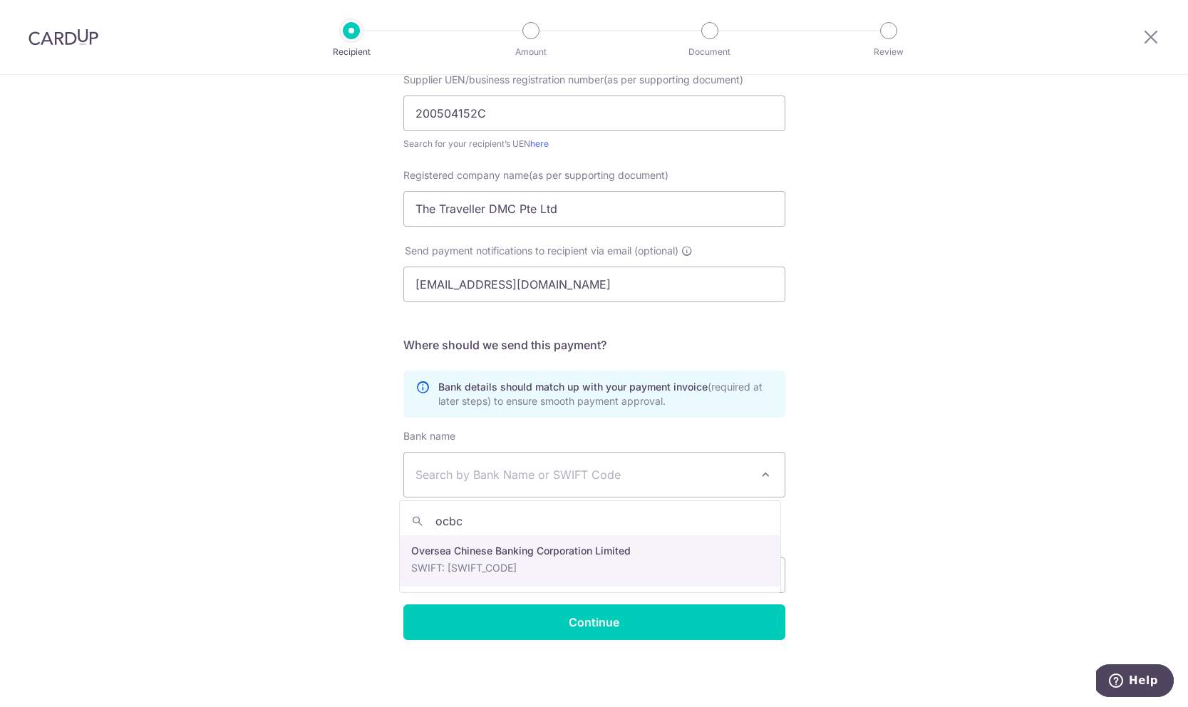
type input "ocbc"
select select "12"
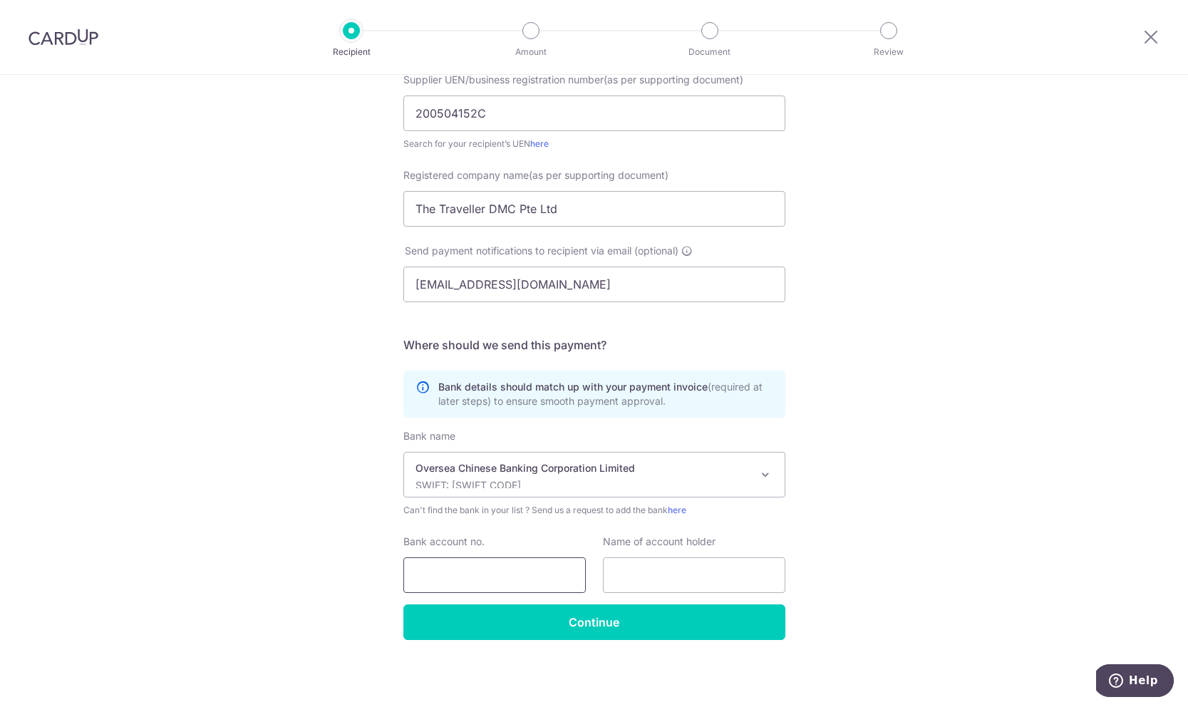
click at [475, 557] on input "Bank account no." at bounding box center [494, 575] width 182 height 36
paste input "662-821511-001"
type input "662821511001"
paste input "The Traveller DMC Pte Ltd"
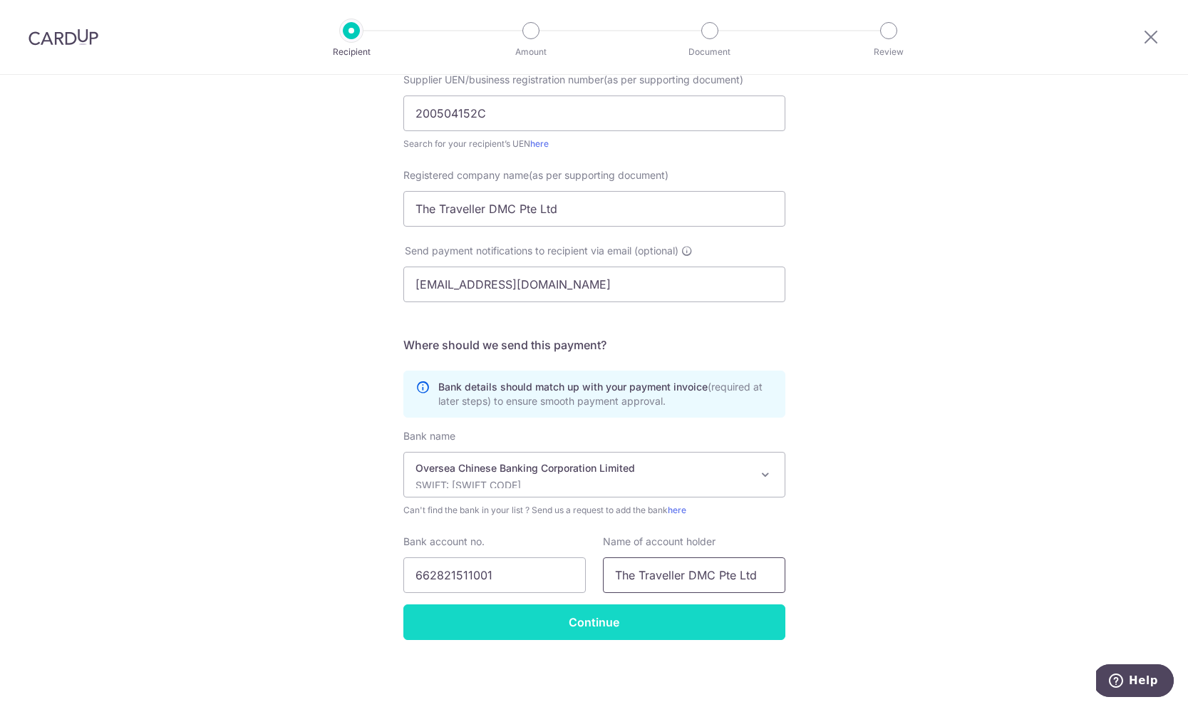
type input "The Traveller DMC Pte Ltd"
click at [662, 631] on input "Continue" at bounding box center [594, 622] width 382 height 36
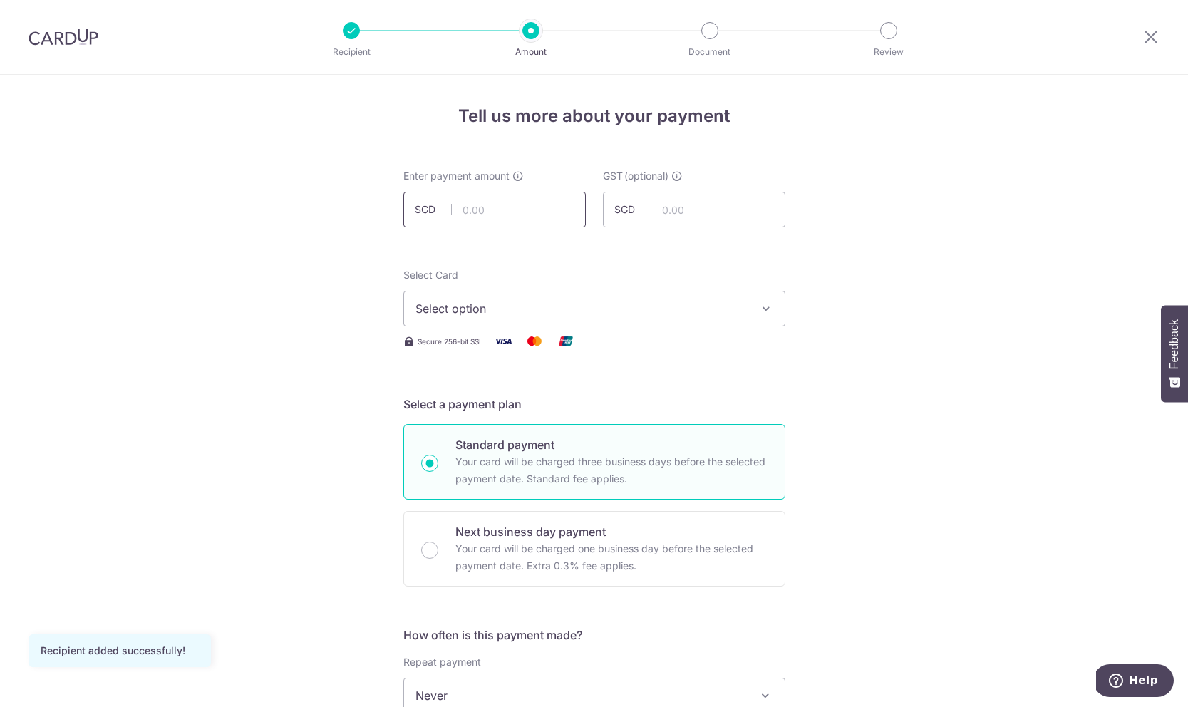
click at [559, 220] on input "text" at bounding box center [494, 210] width 182 height 36
type input "564.22"
type input "50.80"
click at [759, 320] on button "Select option" at bounding box center [594, 309] width 382 height 36
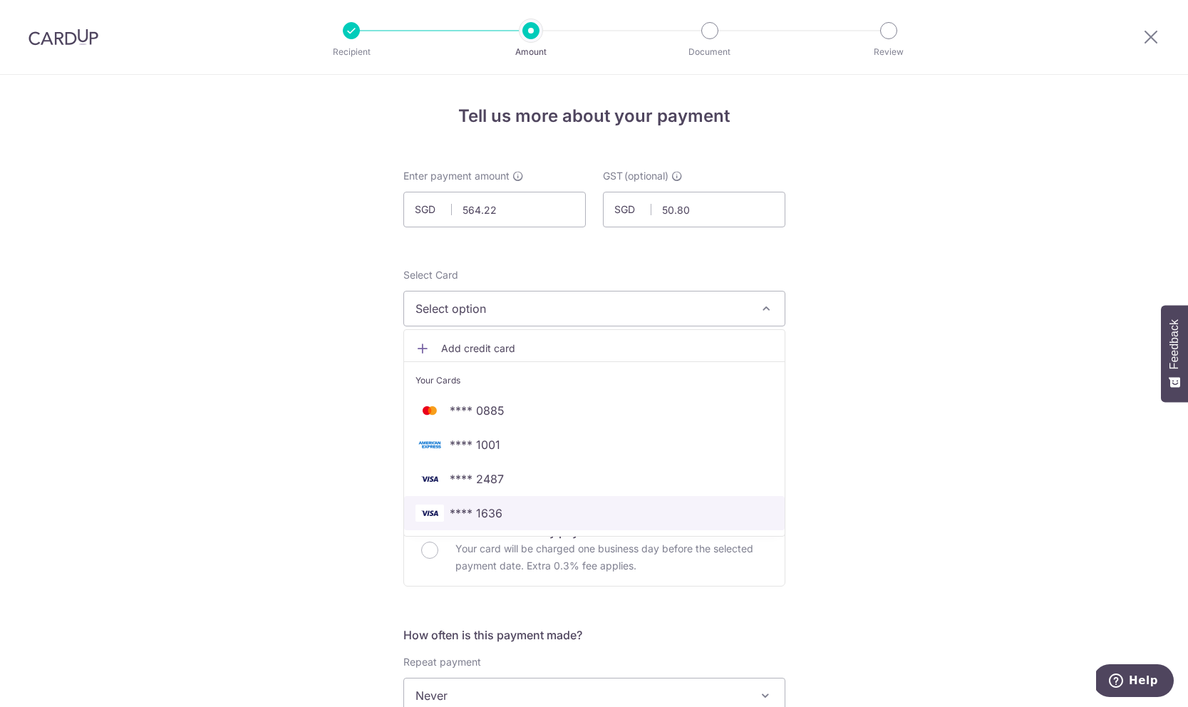
click at [559, 515] on span "**** 1636" at bounding box center [595, 513] width 358 height 17
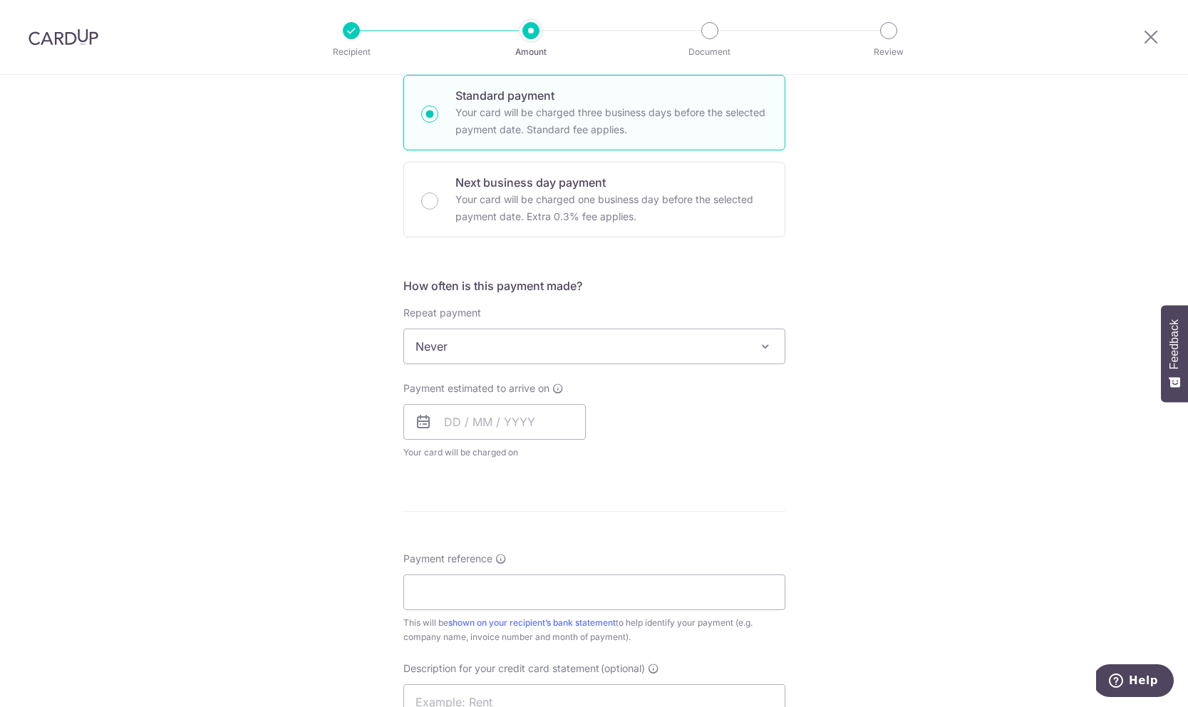
scroll to position [472, 0]
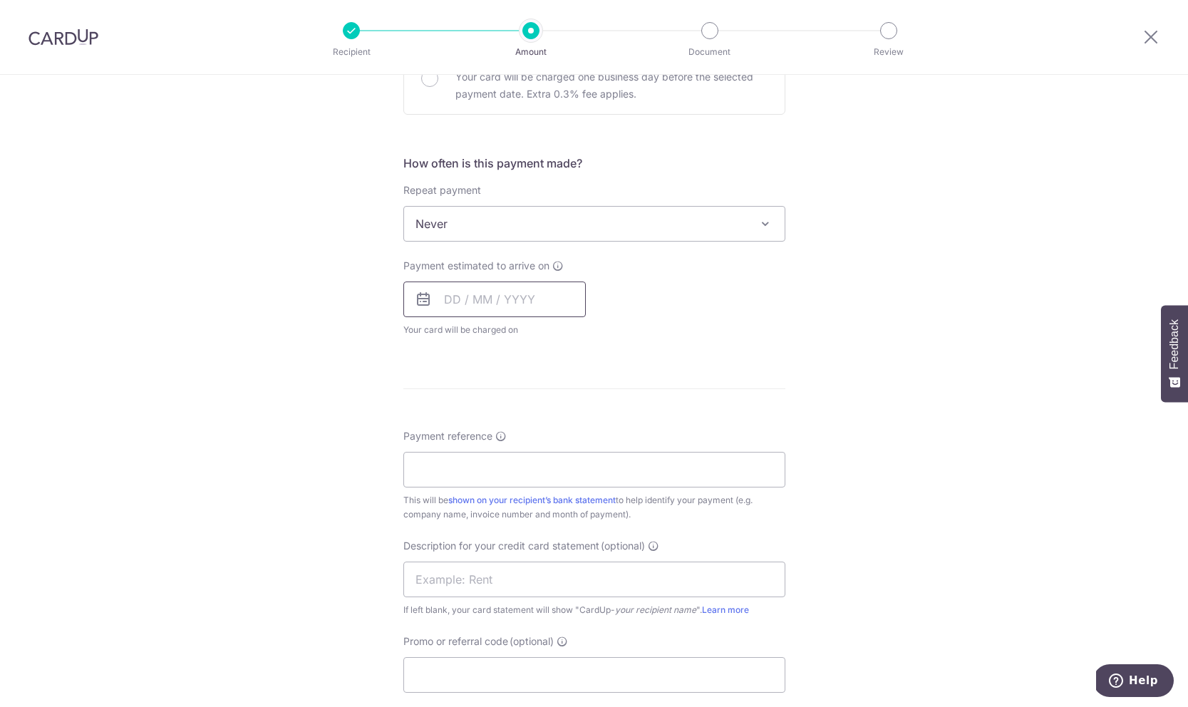
click at [443, 293] on input "text" at bounding box center [494, 300] width 182 height 36
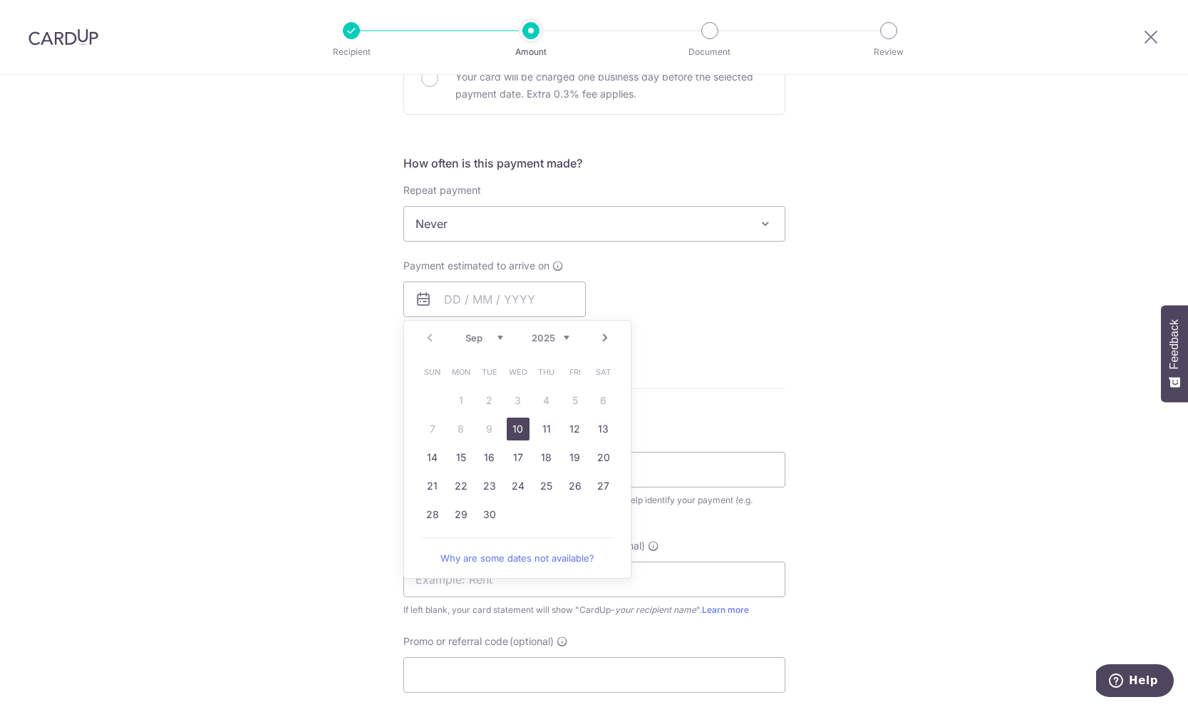
click at [507, 427] on link "10" at bounding box center [518, 429] width 23 height 23
type input "[DATE]"
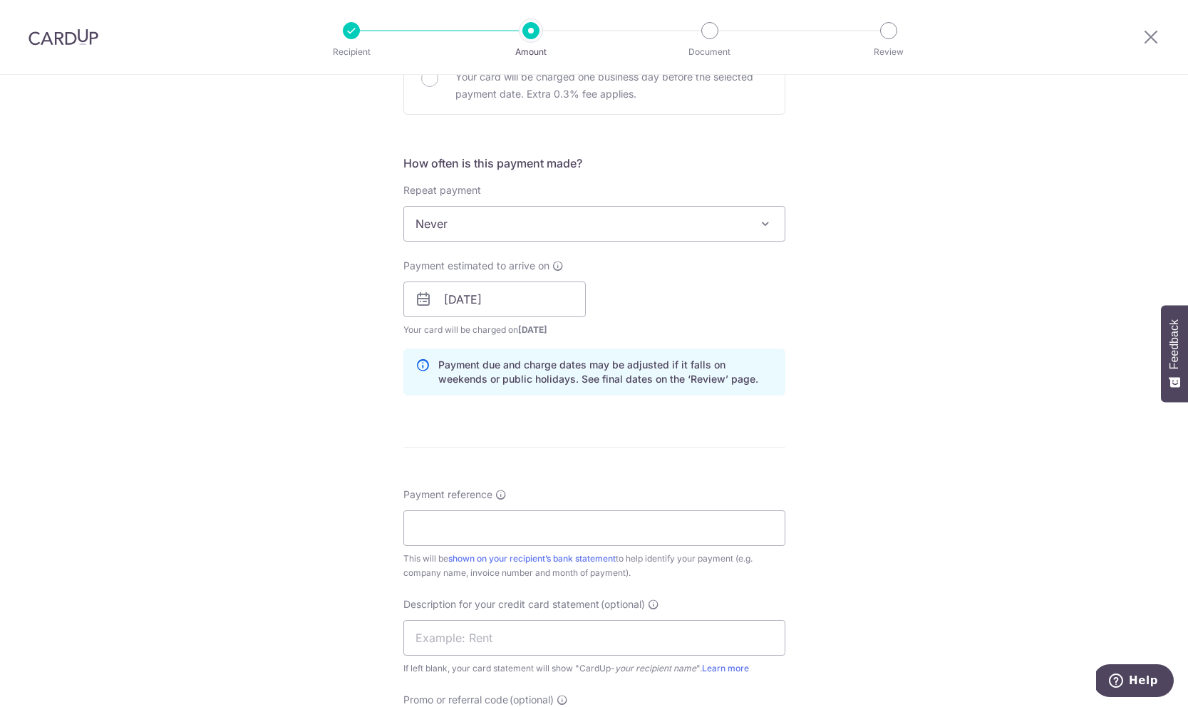
click at [339, 438] on div "Tell us more about your payment Enter payment amount SGD 564.22 564.22 GST (opt…" at bounding box center [594, 324] width 1188 height 1443
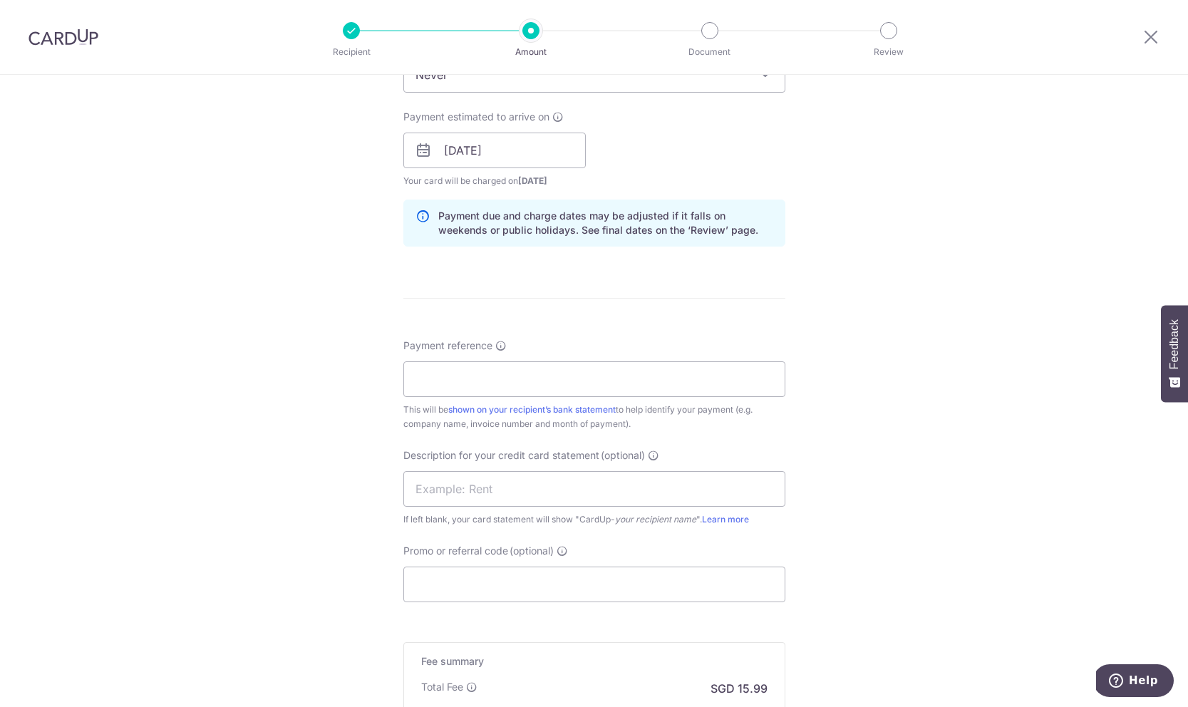
scroll to position [644, 0]
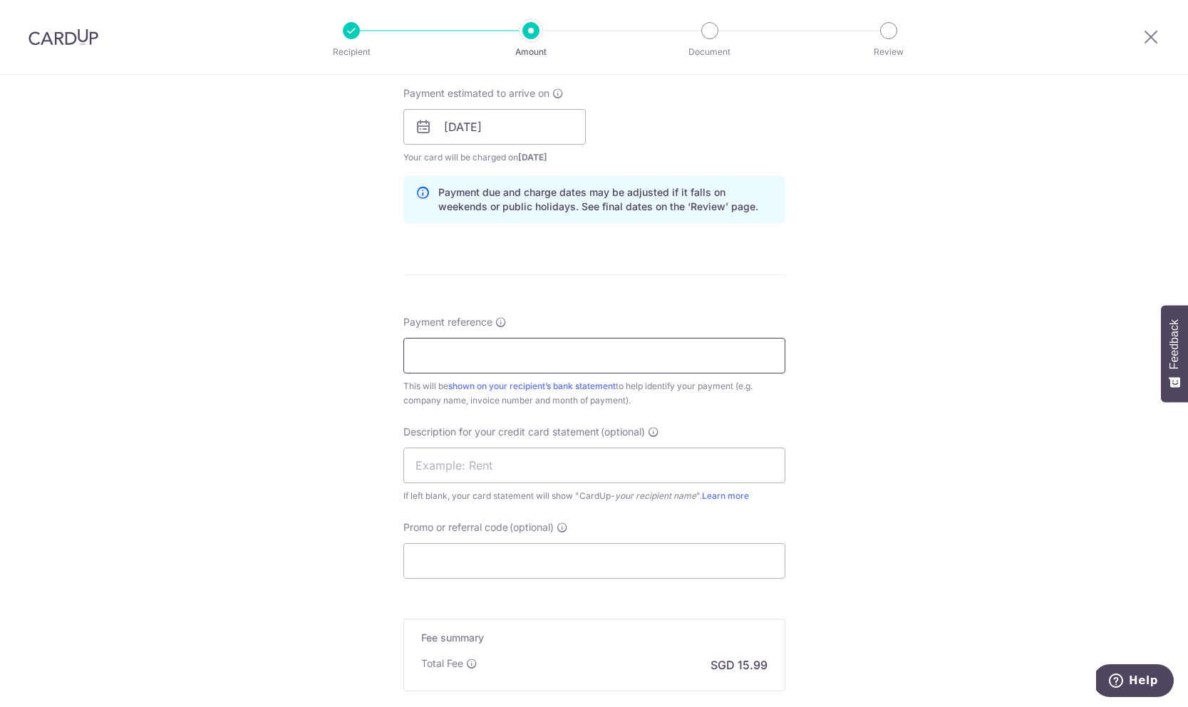
click at [424, 363] on input "Payment reference" at bounding box center [594, 356] width 382 height 36
paste input "SPDF18124_0805_02_V01"
click at [626, 368] on input "SPDF18124_0805_02_V01" at bounding box center [594, 356] width 382 height 36
type input "Searix SPDF18124_0805_02_V01"
click at [683, 283] on form "Enter payment amount SGD 564.22 564.22 GST (optional) SGD 50.80 50.80 Recipient…" at bounding box center [594, 166] width 382 height 1282
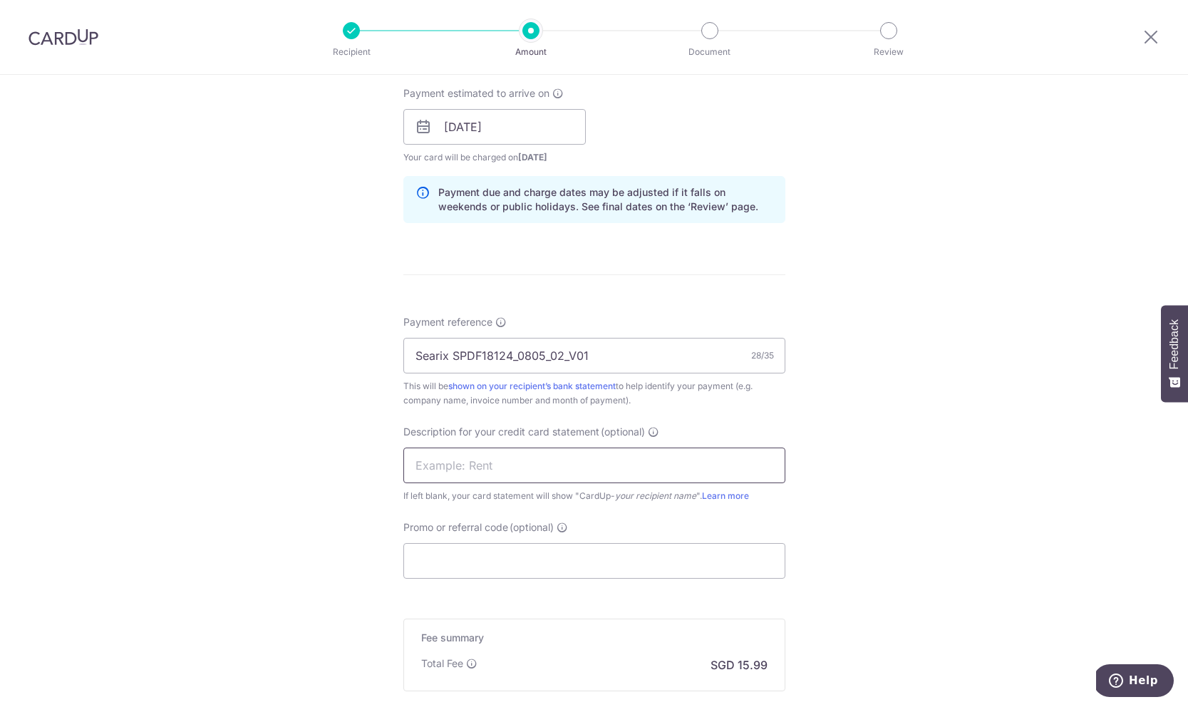
click at [614, 472] on input "text" at bounding box center [594, 466] width 382 height 36
type input "DarwinBox Ref"
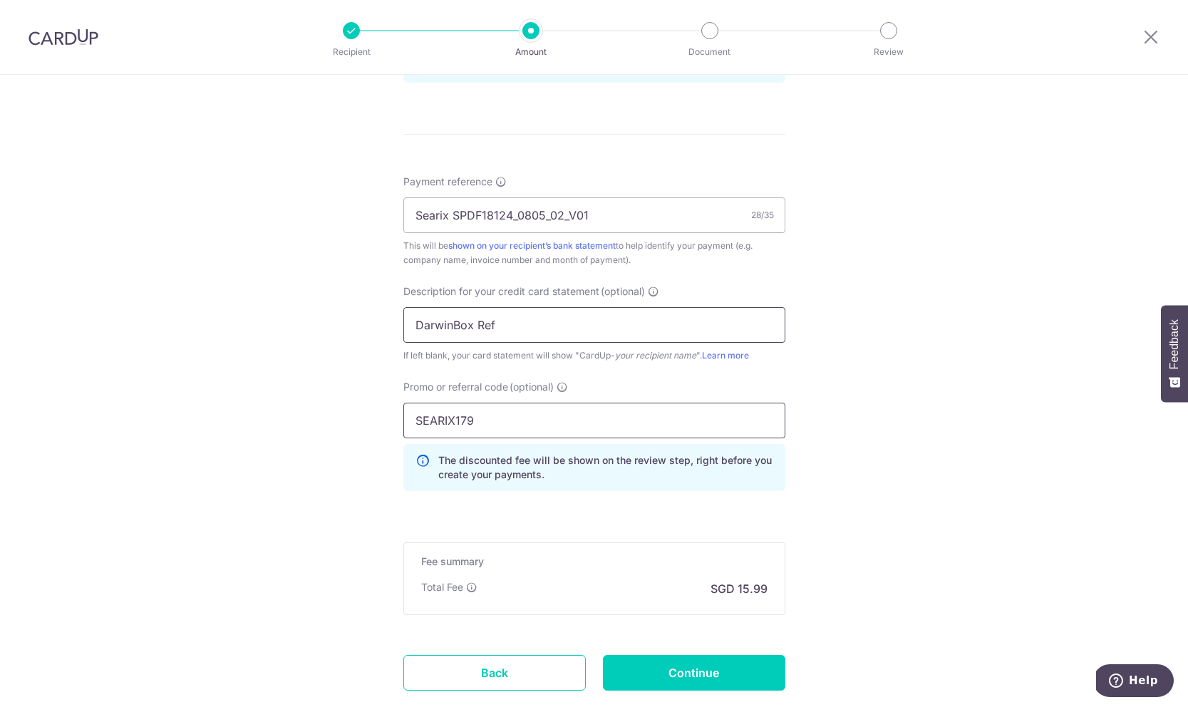
scroll to position [875, 0]
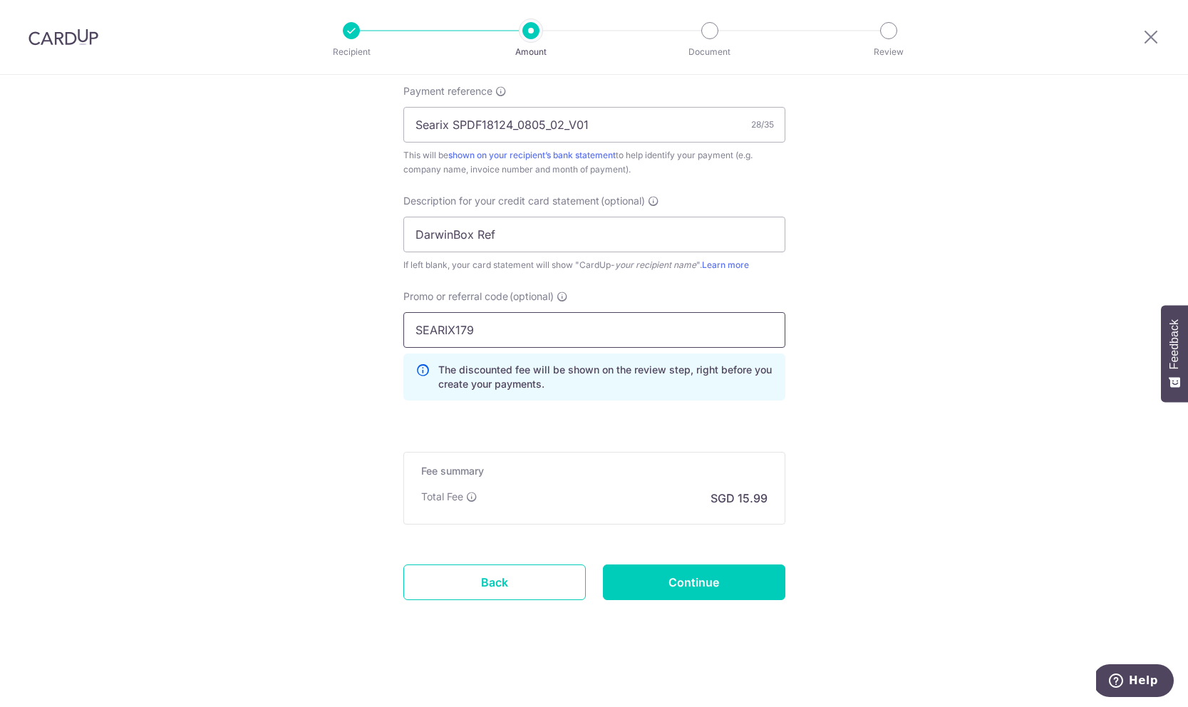
type input "SEARIX179"
click at [661, 589] on input "Continue" at bounding box center [694, 582] width 182 height 36
type input "Create Schedule"
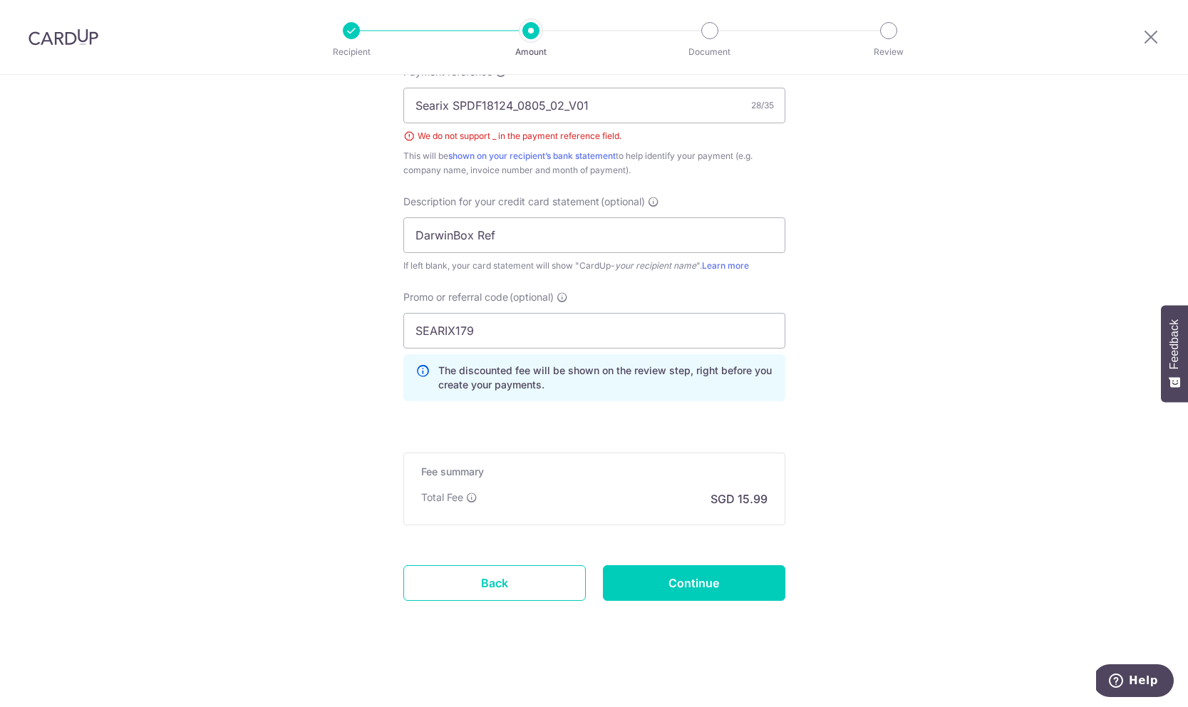
scroll to position [656, 0]
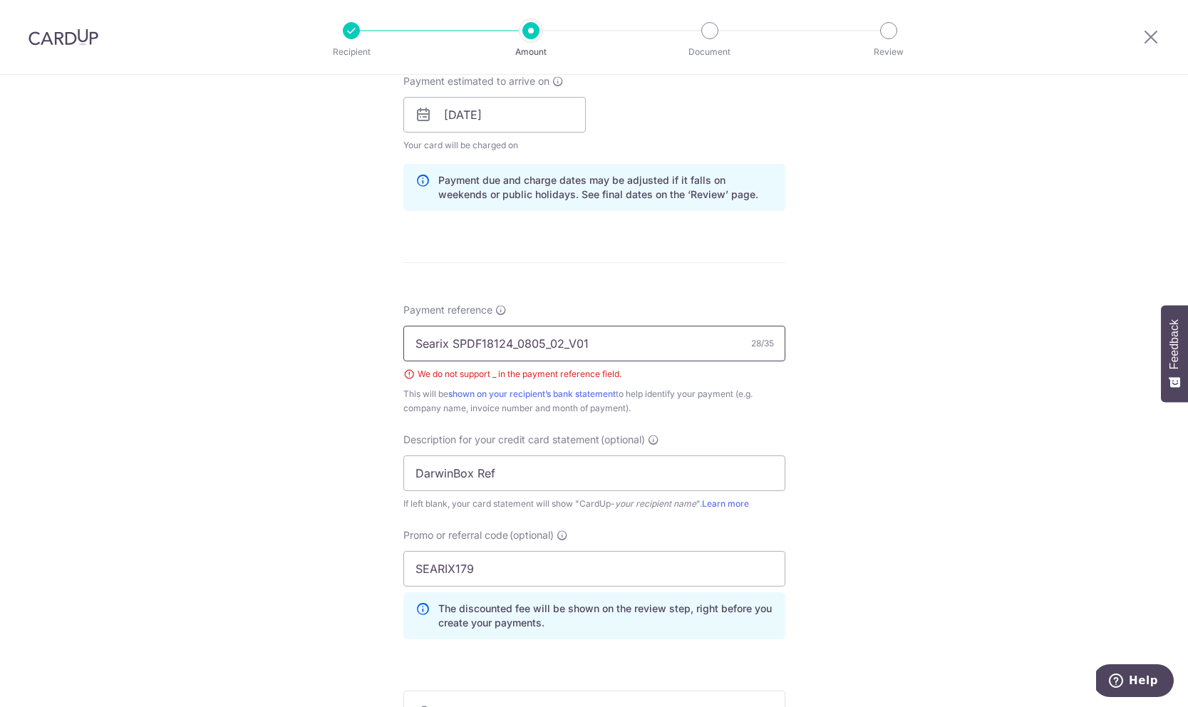
click at [514, 338] on input "Searix SPDF18124_0805_02_V01" at bounding box center [594, 344] width 382 height 36
type input "Searix SPDF18124 0805 02 V01"
click at [773, 399] on div "This will be shown on your recipient’s bank statement to help identify your pay…" at bounding box center [594, 401] width 382 height 29
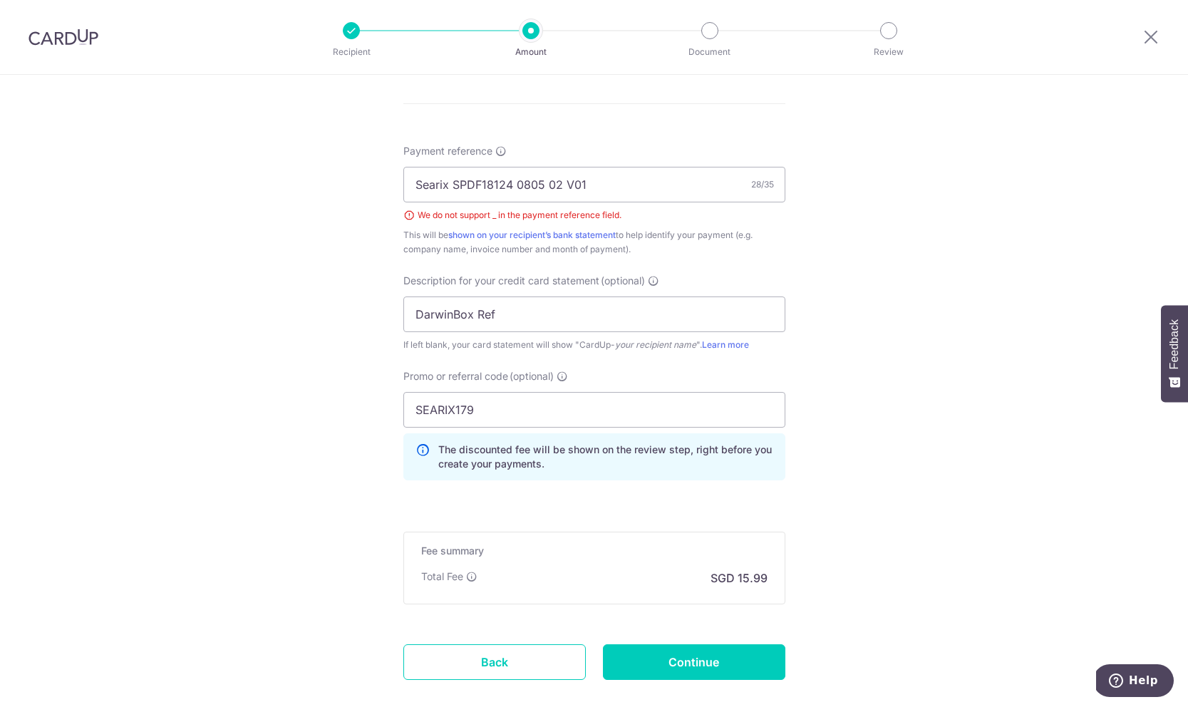
scroll to position [895, 0]
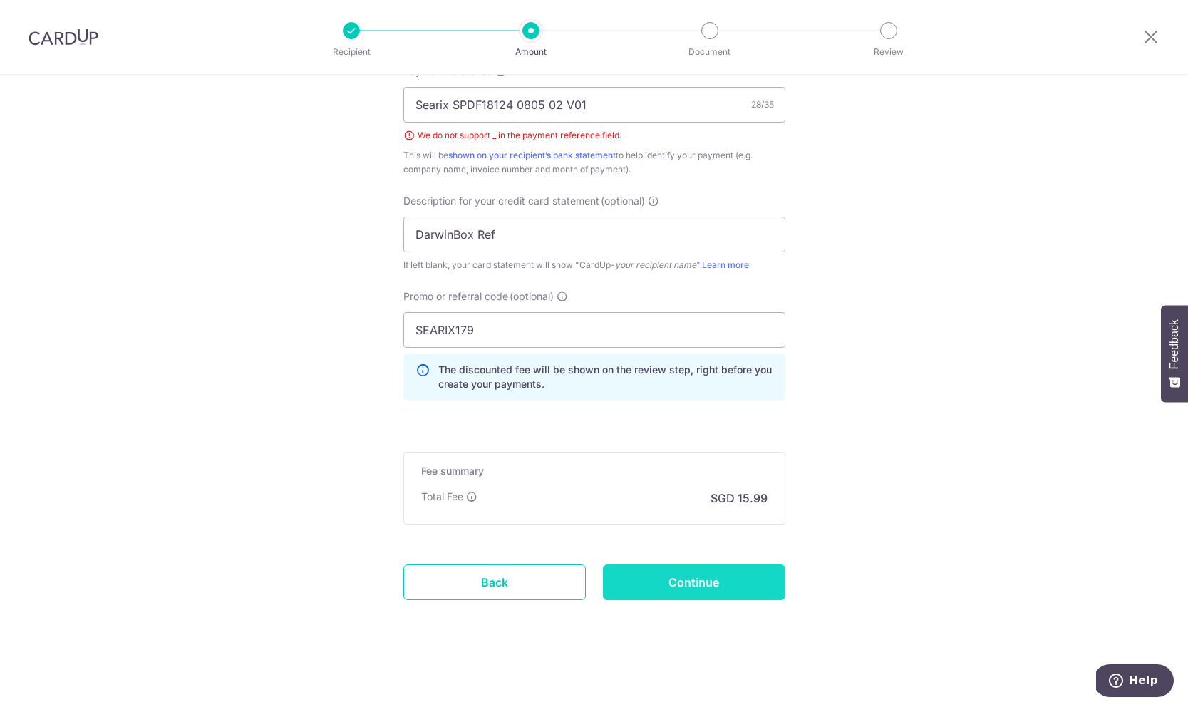
click at [711, 584] on input "Continue" at bounding box center [694, 582] width 182 height 36
type input "Create Schedule"
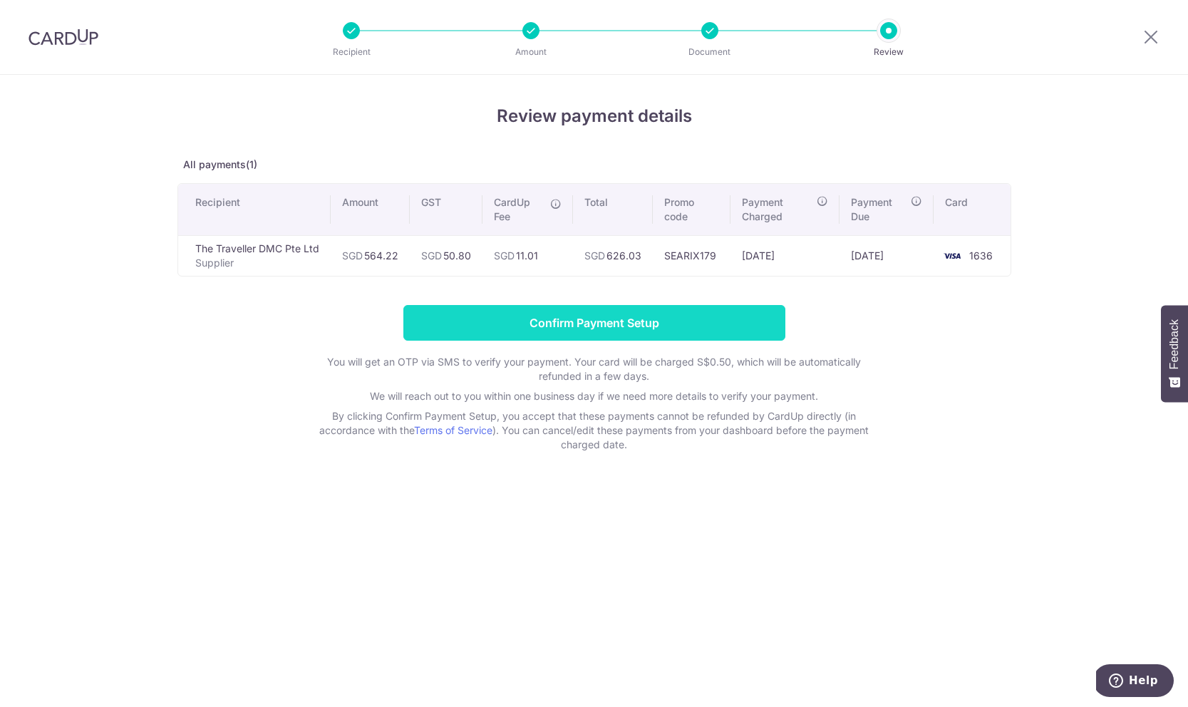
click at [708, 326] on input "Confirm Payment Setup" at bounding box center [594, 323] width 382 height 36
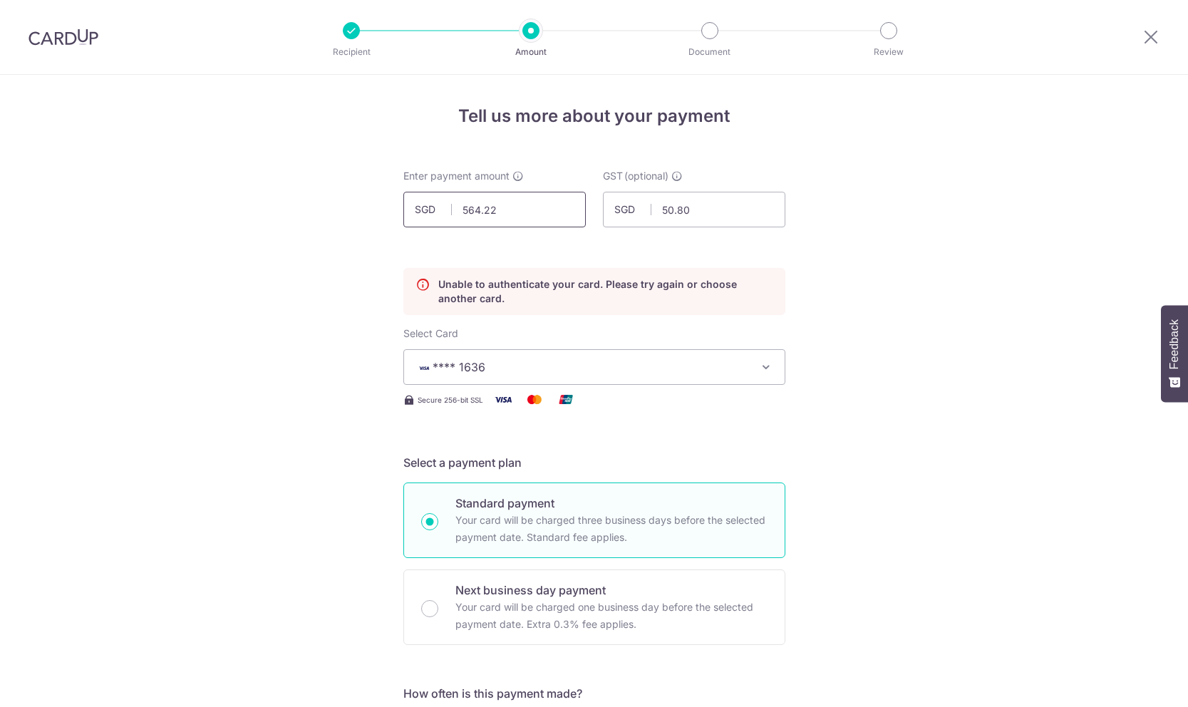
click at [529, 195] on input "564.22" at bounding box center [494, 210] width 182 height 36
click at [529, 205] on input "564.22" at bounding box center [494, 210] width 182 height 36
type input "564.42"
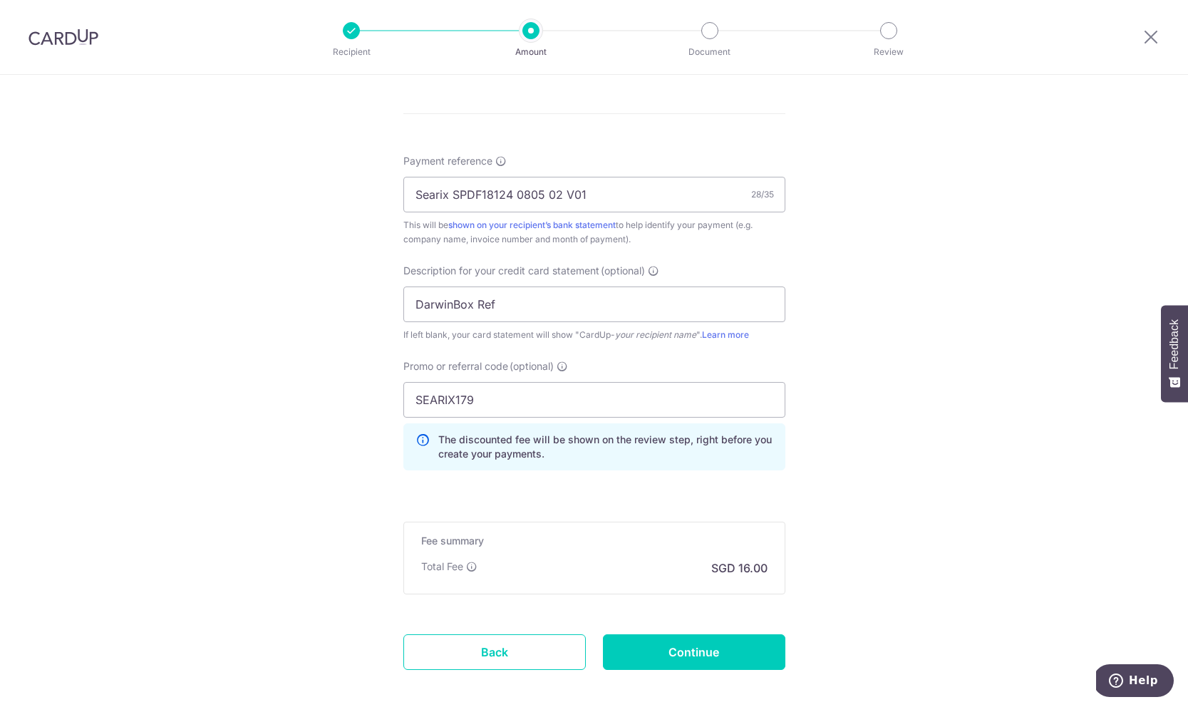
scroll to position [934, 0]
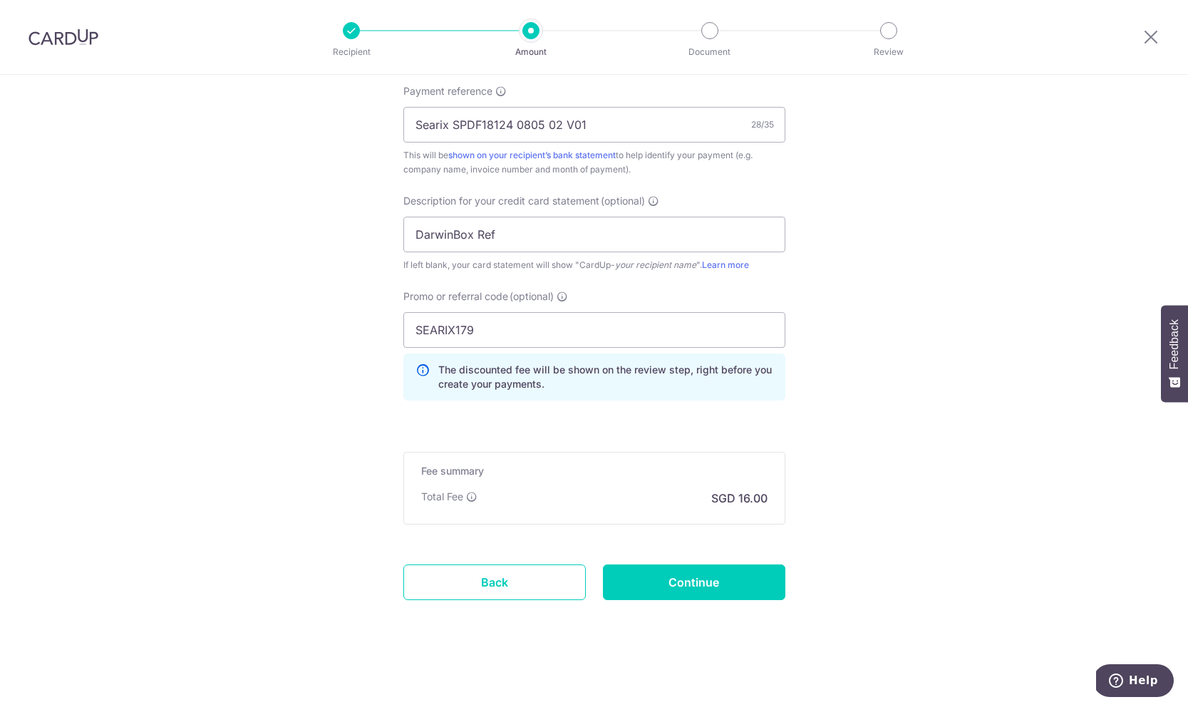
click at [670, 578] on input "Continue" at bounding box center [694, 582] width 182 height 36
type input "Update Schedule"
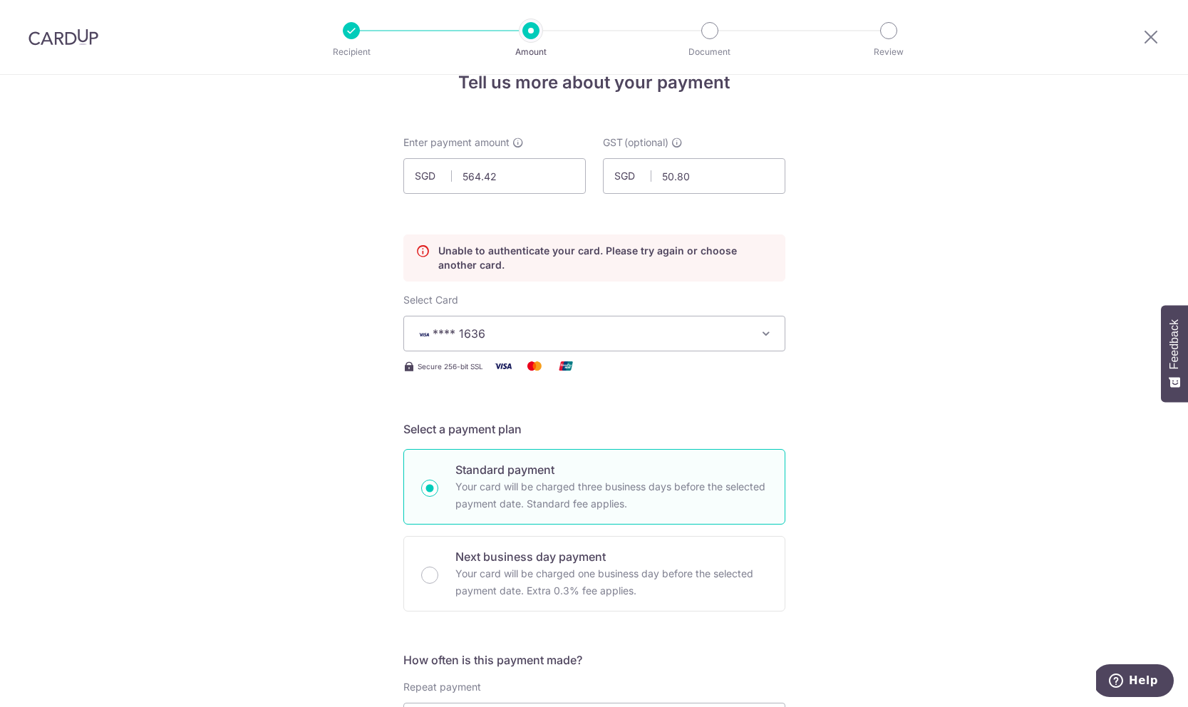
scroll to position [0, 0]
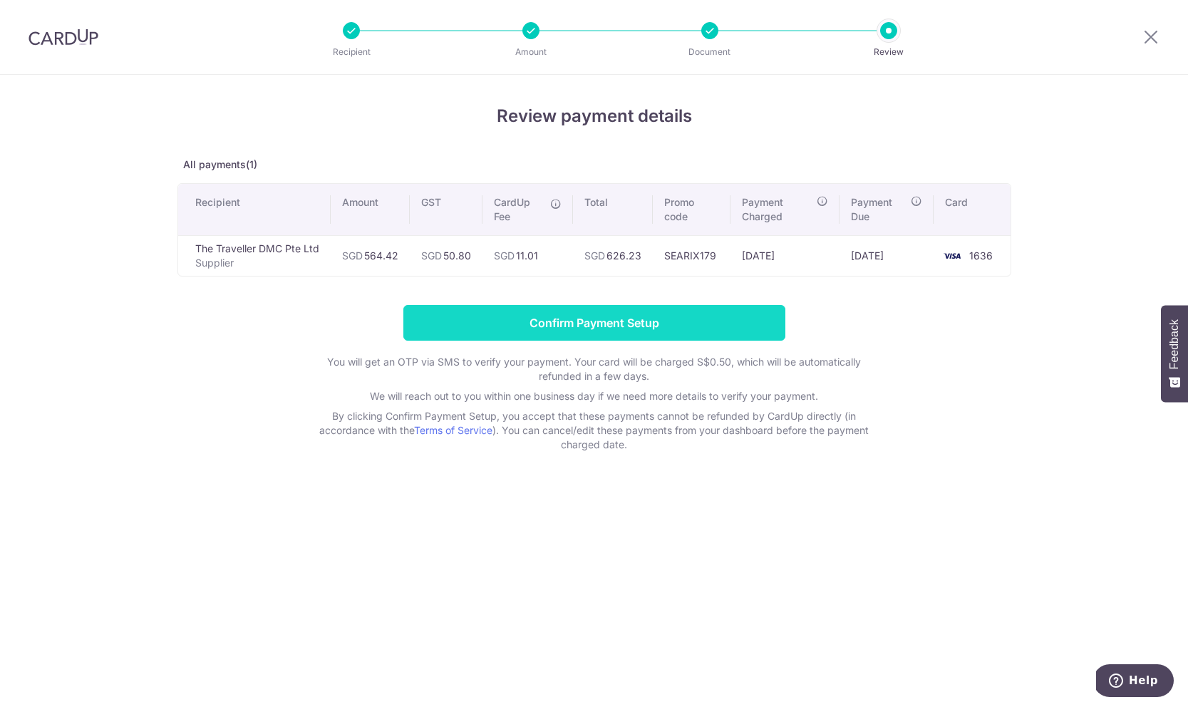
click at [733, 326] on input "Confirm Payment Setup" at bounding box center [594, 323] width 382 height 36
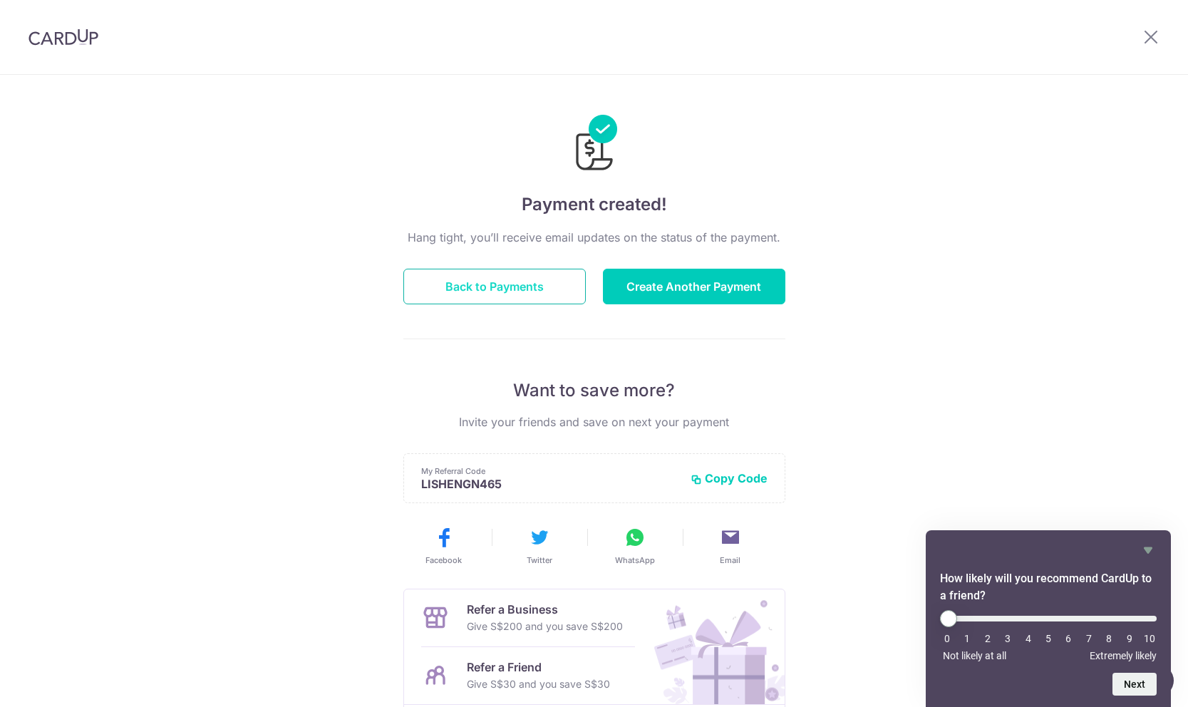
click at [527, 283] on button "Back to Payments" at bounding box center [494, 287] width 182 height 36
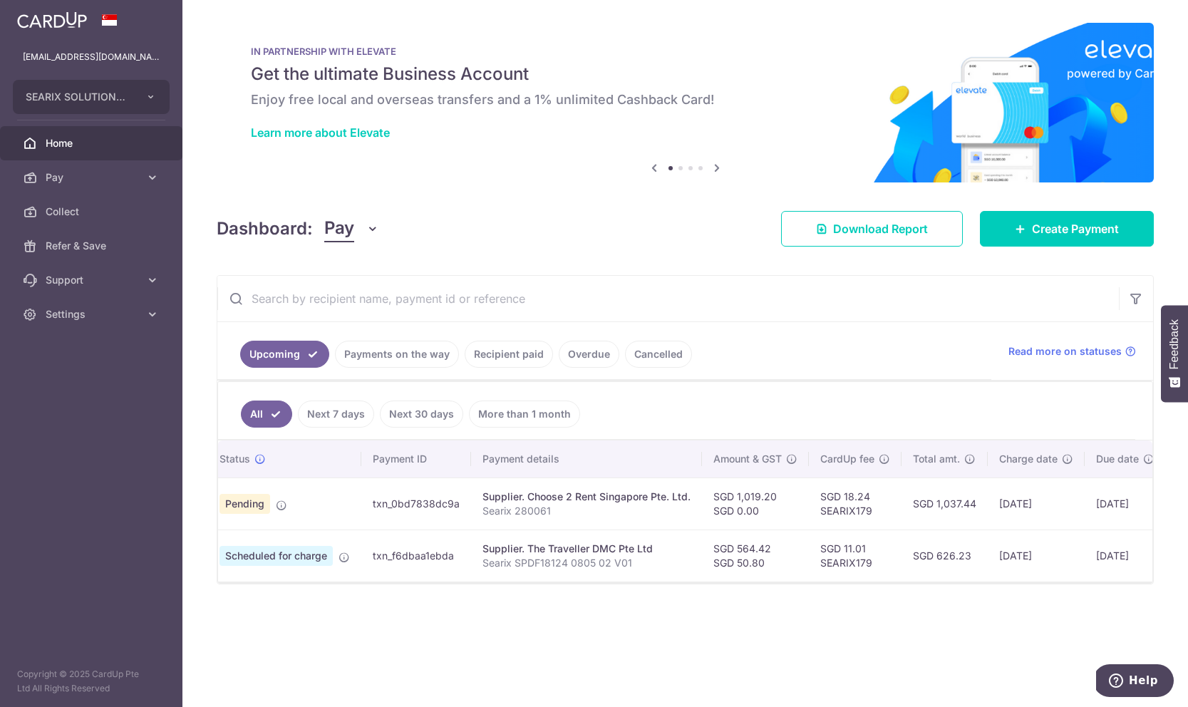
scroll to position [0, 40]
